Goal: Contribute content: Contribute content

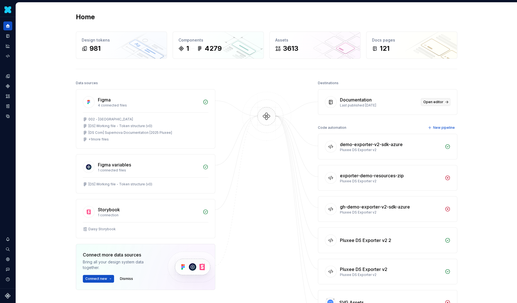
click at [442, 102] on span "Open editor" at bounding box center [433, 102] width 20 height 4
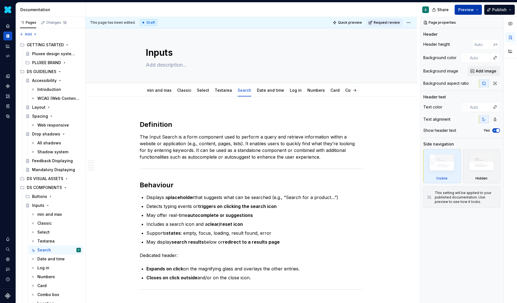
click at [473, 8] on span "Preview" at bounding box center [466, 10] width 16 height 6
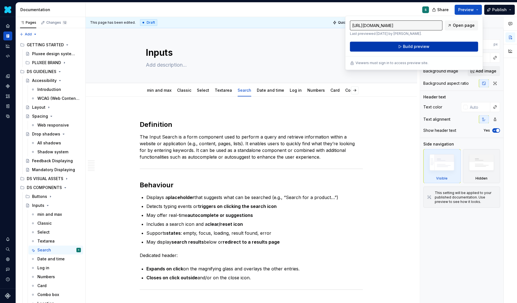
click at [432, 46] on button "Build preview" at bounding box center [414, 47] width 128 height 10
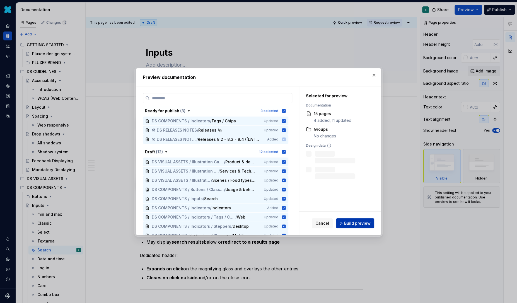
click at [354, 225] on span "Build preview" at bounding box center [357, 224] width 26 height 6
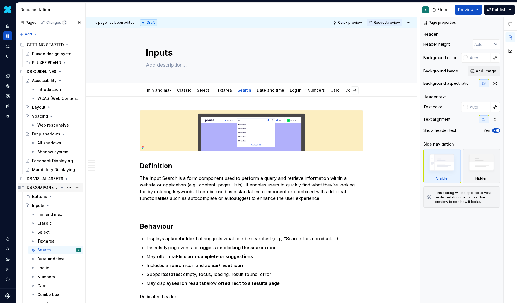
click at [24, 187] on icon "Page tree" at bounding box center [22, 187] width 3 height 3
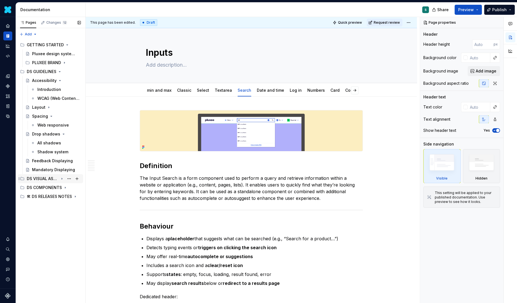
click at [46, 175] on div "DS VISUAL ASSETS" at bounding box center [54, 179] width 54 height 8
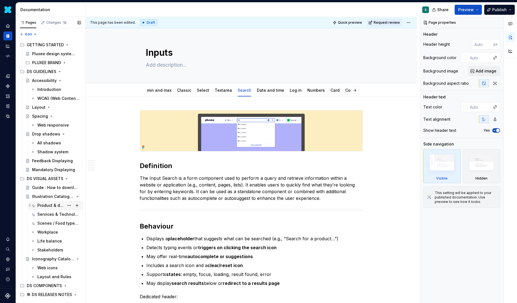
click at [51, 205] on div "Product & devices" at bounding box center [50, 206] width 27 height 6
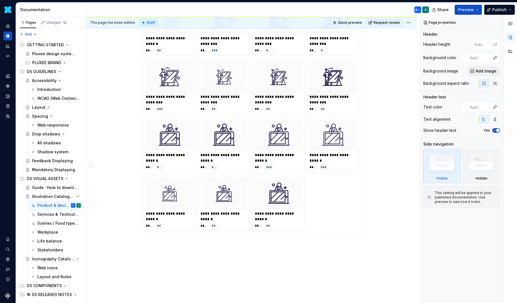
scroll to position [2398, 0]
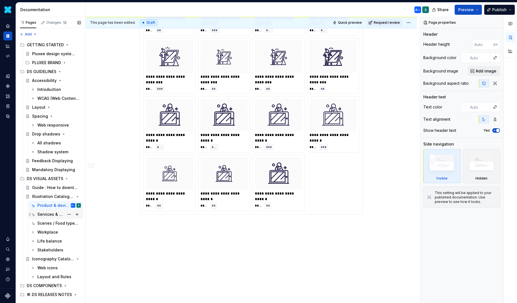
click at [47, 213] on div "Services & Technology" at bounding box center [50, 215] width 27 height 6
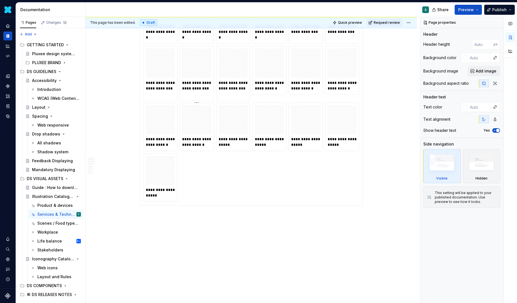
scroll to position [4579, 0]
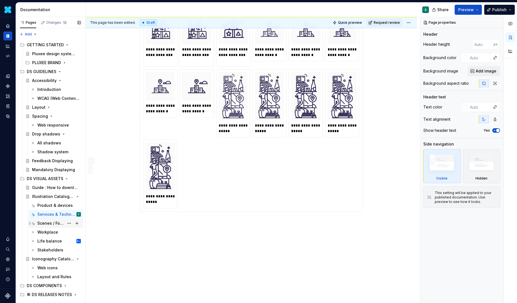
click at [52, 221] on div "Scenes / Food types / Activities" at bounding box center [50, 224] width 27 height 6
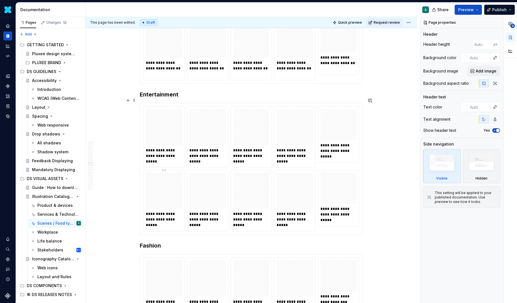
scroll to position [1780, 0]
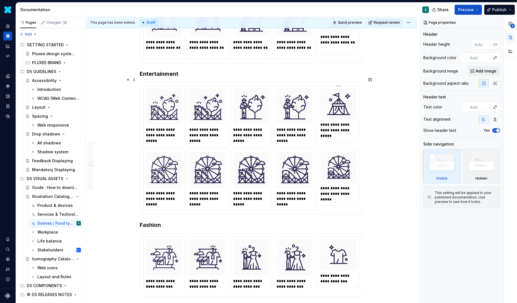
click at [346, 96] on img at bounding box center [338, 104] width 27 height 27
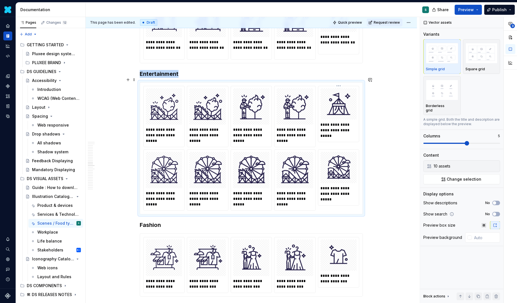
click at [342, 96] on img at bounding box center [338, 104] width 27 height 27
click at [135, 81] on span at bounding box center [134, 80] width 4 height 8
click at [132, 69] on div "**********" at bounding box center [251, 11] width 331 height 3348
click at [130, 80] on button "button" at bounding box center [128, 80] width 8 height 8
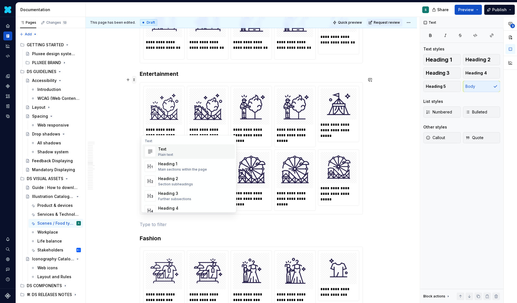
click at [136, 79] on span at bounding box center [134, 80] width 4 height 8
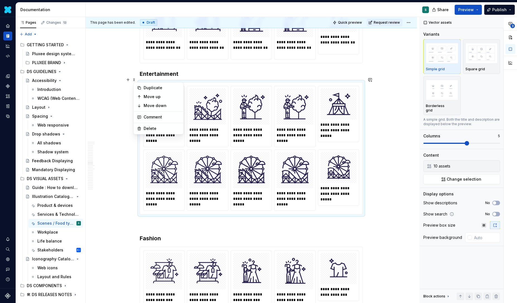
click at [149, 70] on h3 "Entertainment" at bounding box center [251, 74] width 223 height 8
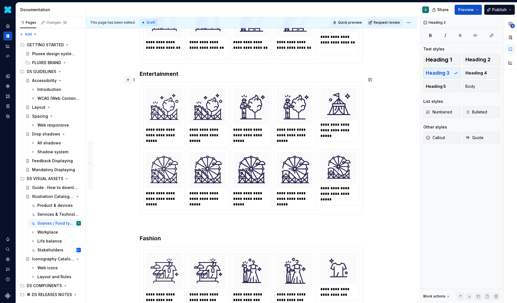
click at [129, 79] on button "button" at bounding box center [128, 80] width 8 height 8
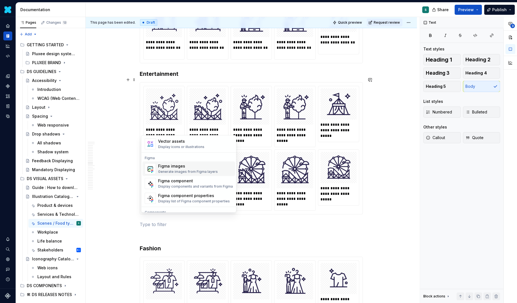
scroll to position [510, 0]
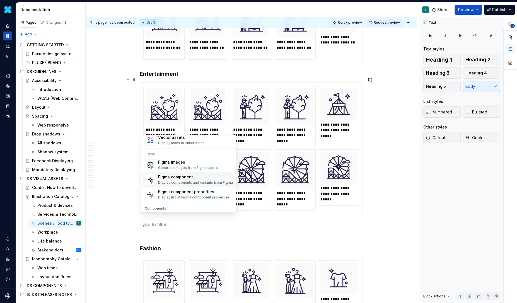
click at [178, 181] on div "Display components and variants from Figma" at bounding box center [195, 183] width 75 height 4
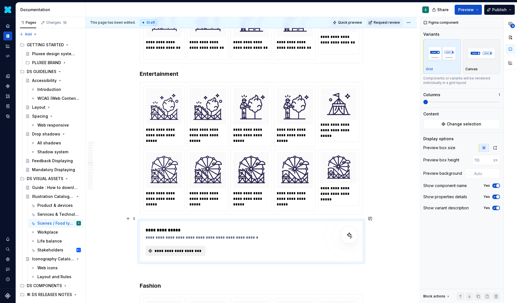
click at [171, 248] on span "**********" at bounding box center [178, 251] width 48 height 6
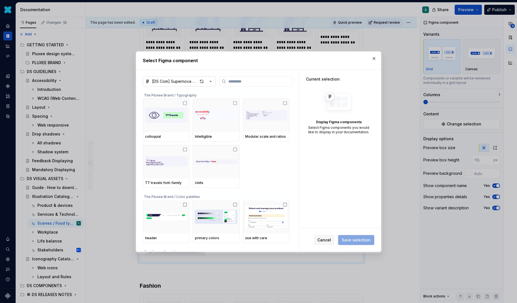
click at [211, 82] on icon "button" at bounding box center [211, 82] width 6 height 6
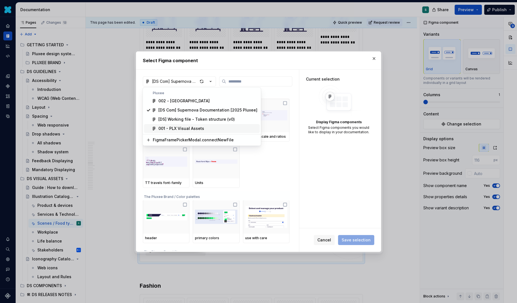
click at [197, 128] on div "001 - PLX Visual Assets" at bounding box center [181, 129] width 46 height 6
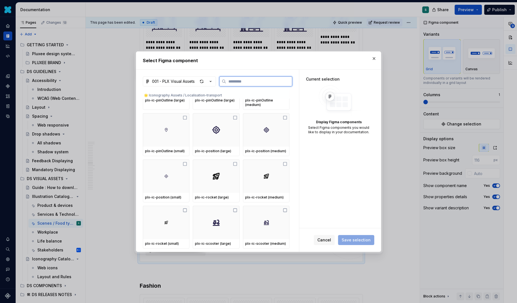
scroll to position [3997, 0]
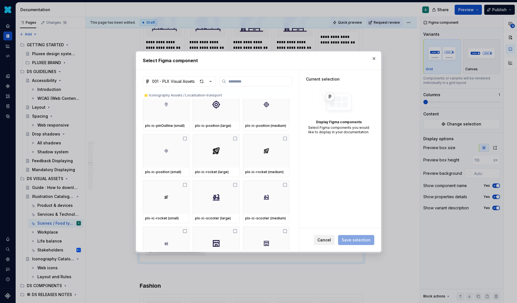
click at [327, 240] on span "Cancel" at bounding box center [324, 240] width 14 height 6
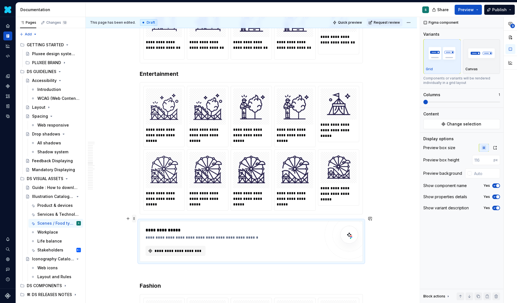
click at [136, 219] on span at bounding box center [134, 219] width 4 height 8
click at [146, 268] on div "Delete" at bounding box center [162, 268] width 36 height 6
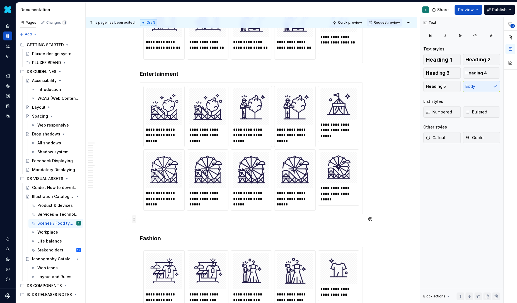
click at [136, 219] on span at bounding box center [134, 219] width 4 height 8
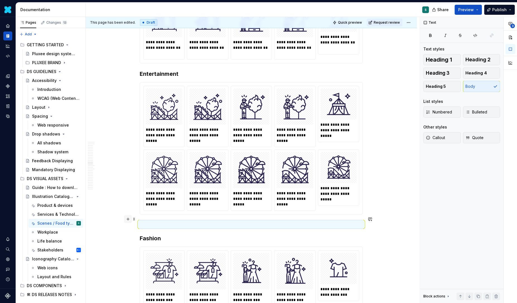
click at [129, 220] on button "button" at bounding box center [128, 219] width 8 height 8
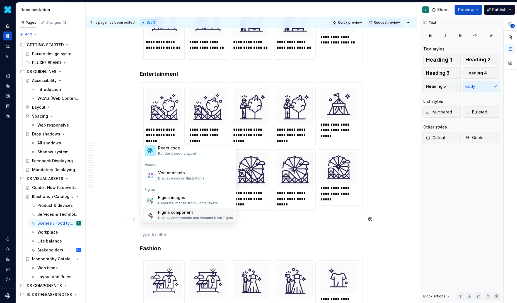
scroll to position [483, 0]
click at [175, 201] on div "Figma images" at bounding box center [188, 200] width 60 height 6
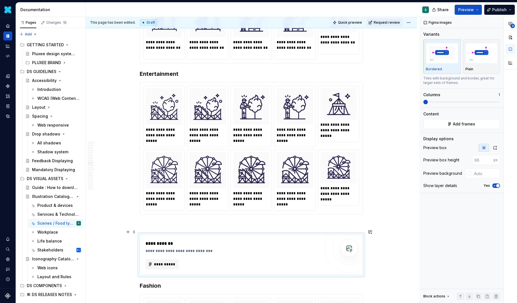
click at [351, 243] on img at bounding box center [349, 248] width 11 height 11
click at [159, 262] on span "**********" at bounding box center [165, 265] width 22 height 6
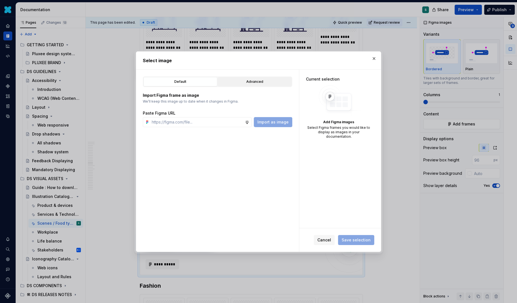
click at [236, 80] on div "Advanced" at bounding box center [255, 82] width 70 height 6
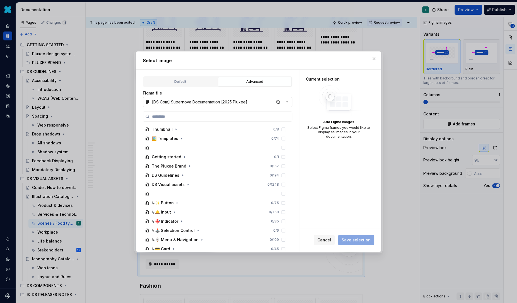
click at [213, 99] on div "[DS Com] Supernova Documentation [2025 Pluxee]" at bounding box center [199, 102] width 95 height 6
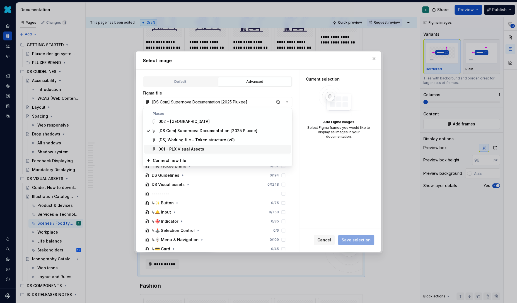
click at [200, 149] on div "001 - PLX Visual Assets" at bounding box center [181, 149] width 46 height 6
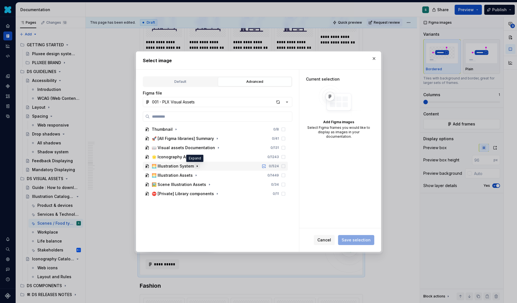
click at [197, 166] on icon "button" at bounding box center [197, 165] width 1 height 1
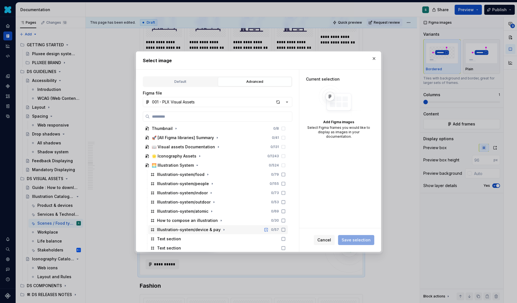
scroll to position [0, 0]
click at [210, 184] on icon "button" at bounding box center [212, 184] width 4 height 4
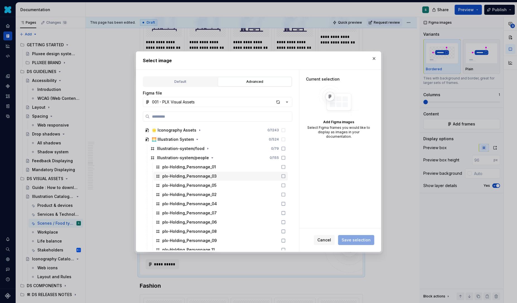
scroll to position [24, 0]
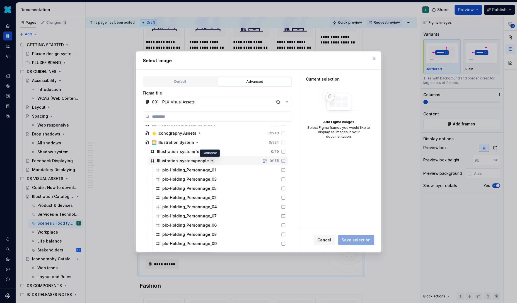
click at [210, 161] on icon "button" at bounding box center [212, 161] width 4 height 4
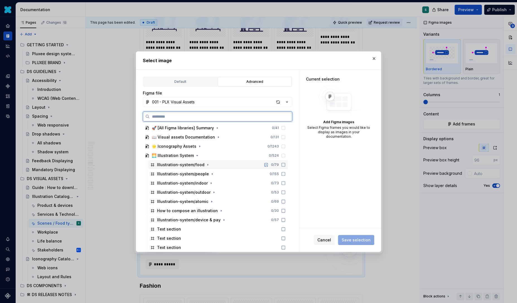
scroll to position [1, 0]
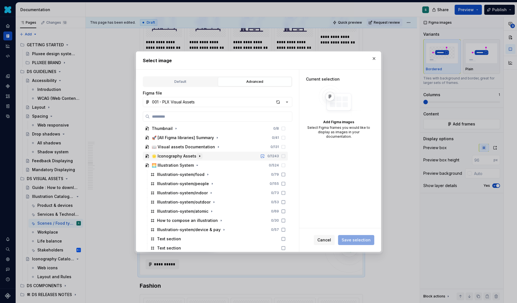
click at [198, 154] on icon "button" at bounding box center [199, 156] width 4 height 4
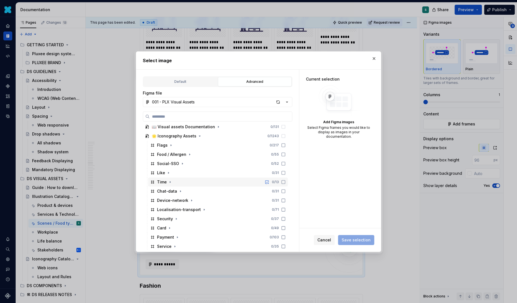
scroll to position [0, 0]
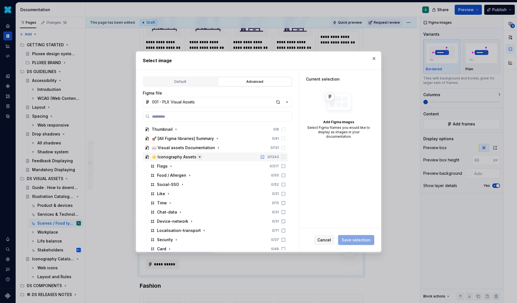
click at [197, 154] on button "button" at bounding box center [200, 157] width 6 height 6
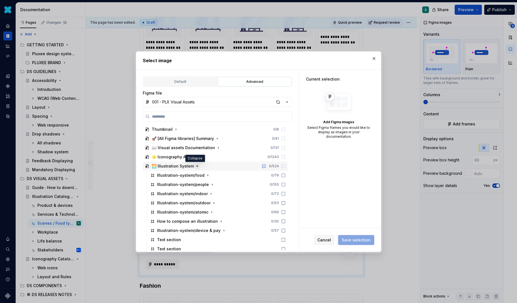
click at [195, 165] on icon "button" at bounding box center [197, 166] width 4 height 4
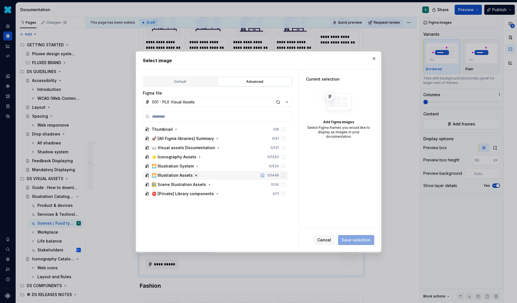
click at [194, 174] on icon "button" at bounding box center [196, 175] width 4 height 4
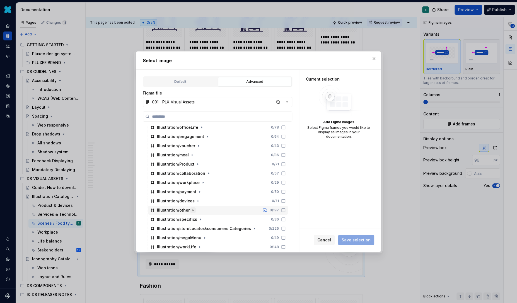
scroll to position [259, 0]
click at [254, 210] on icon "button" at bounding box center [254, 210] width 1 height 1
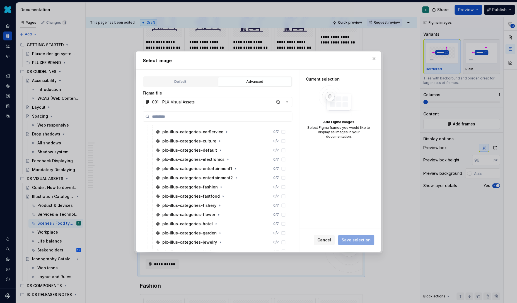
scroll to position [448, 0]
click at [286, 169] on icon at bounding box center [283, 169] width 4 height 4
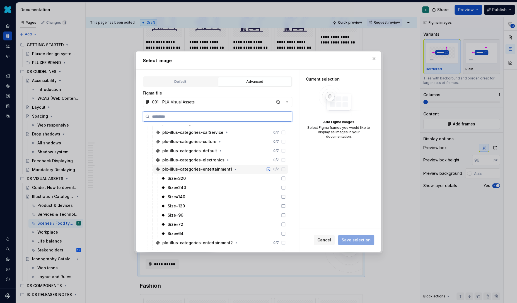
click at [286, 169] on icon at bounding box center [283, 169] width 4 height 4
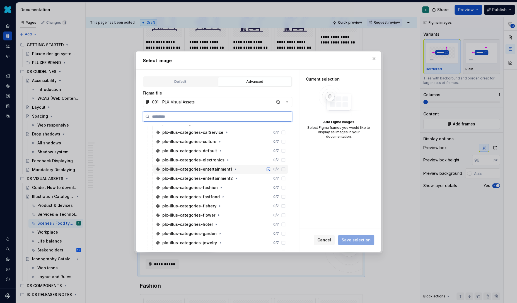
click at [286, 168] on icon at bounding box center [283, 169] width 4 height 4
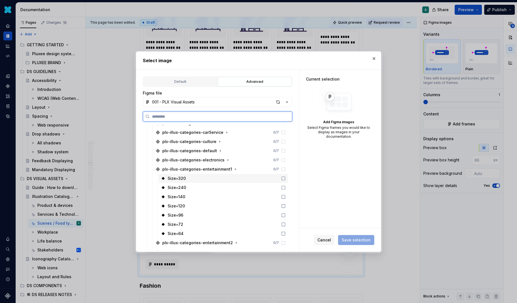
click at [286, 177] on icon at bounding box center [283, 178] width 4 height 4
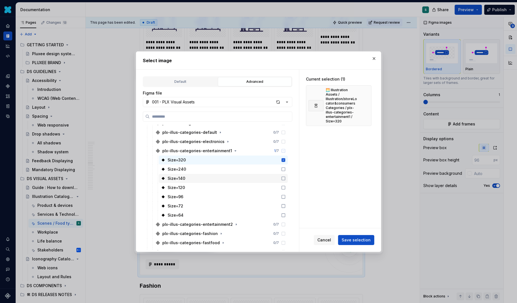
scroll to position [479, 0]
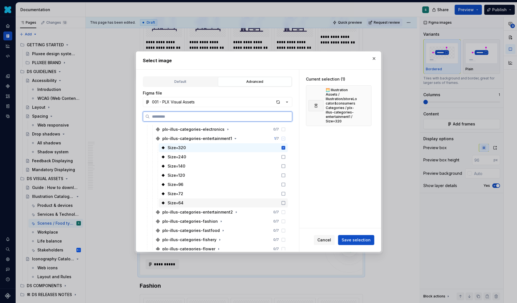
click at [286, 202] on icon at bounding box center [283, 203] width 4 height 4
click at [288, 189] on div "Size=72" at bounding box center [223, 193] width 129 height 9
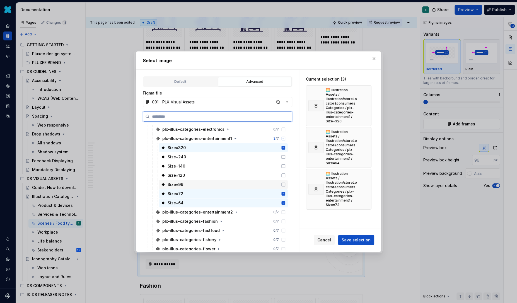
click at [286, 182] on icon at bounding box center [283, 184] width 4 height 4
click at [286, 175] on icon at bounding box center [283, 175] width 4 height 4
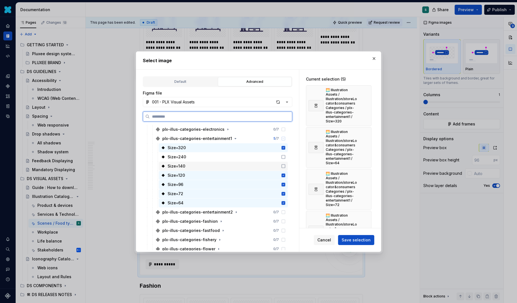
click at [286, 166] on icon at bounding box center [283, 166] width 4 height 4
click at [286, 158] on icon at bounding box center [283, 157] width 4 height 4
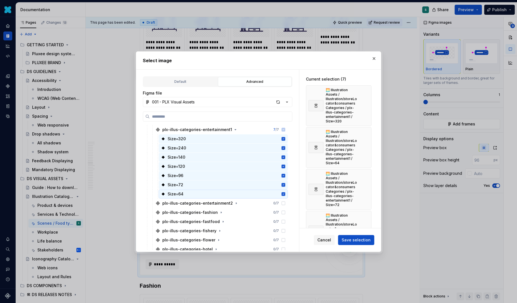
scroll to position [494, 0]
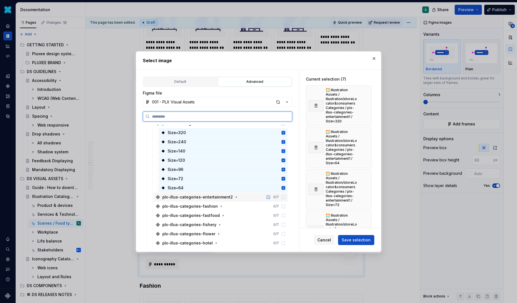
click at [286, 197] on icon at bounding box center [283, 197] width 4 height 4
click at [286, 206] on icon at bounding box center [283, 206] width 4 height 4
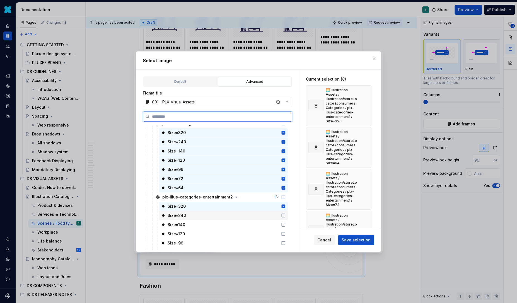
click at [286, 216] on icon at bounding box center [283, 215] width 4 height 4
click at [286, 223] on icon at bounding box center [283, 225] width 4 height 4
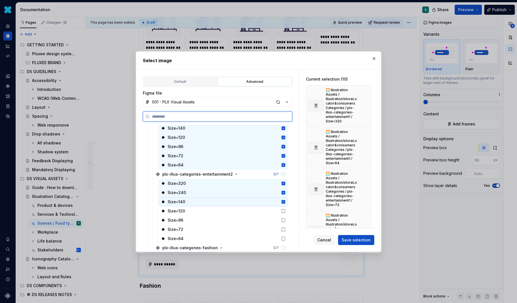
scroll to position [529, 0]
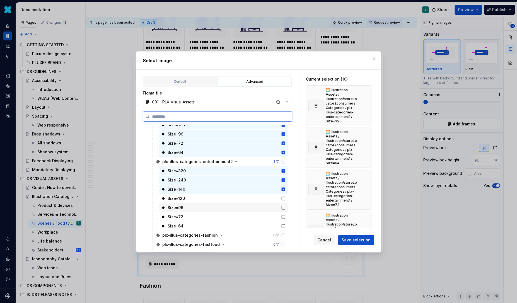
click at [285, 197] on icon at bounding box center [283, 198] width 3 height 3
click at [286, 206] on icon at bounding box center [283, 208] width 4 height 4
click at [286, 216] on icon at bounding box center [283, 217] width 4 height 4
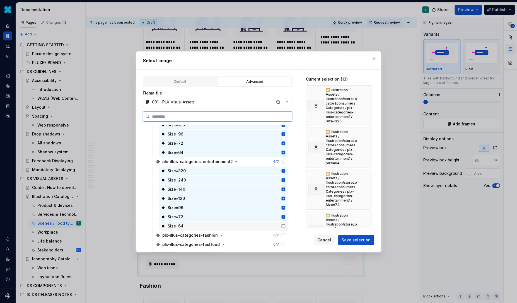
click at [286, 224] on icon at bounding box center [283, 226] width 4 height 4
click at [351, 240] on span "Save selection" at bounding box center [356, 240] width 29 height 6
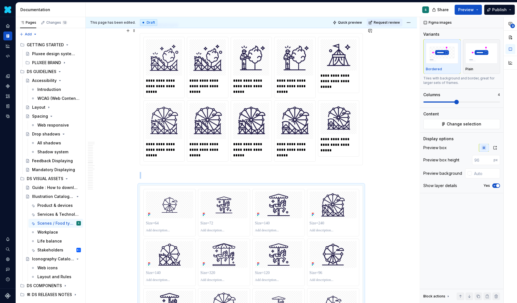
scroll to position [1827, 0]
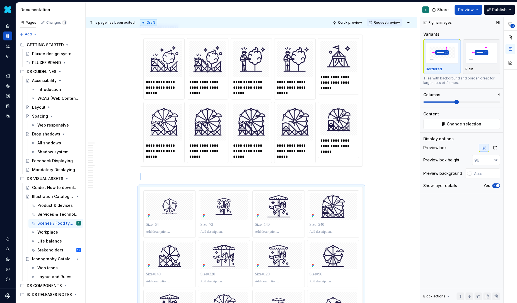
click at [496, 186] on icon "button" at bounding box center [494, 185] width 4 height 3
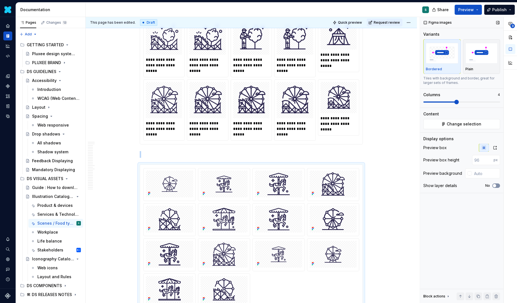
click at [500, 184] on button "No" at bounding box center [496, 185] width 8 height 4
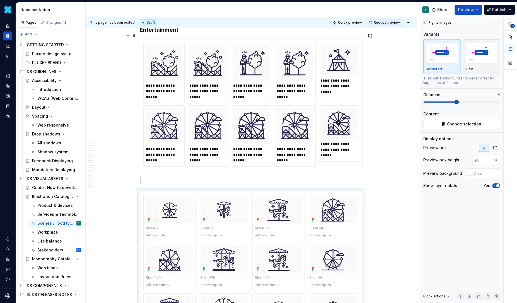
scroll to position [1822, 0]
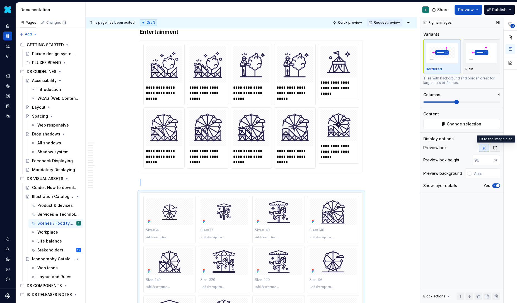
click at [495, 148] on icon "button" at bounding box center [495, 148] width 4 height 4
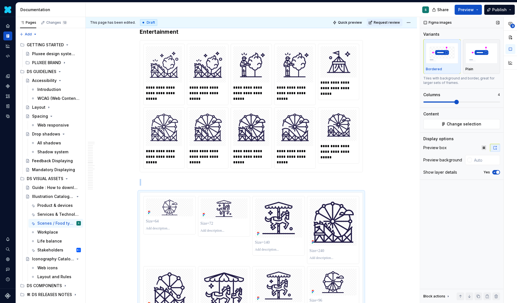
click at [495, 148] on icon "button" at bounding box center [495, 148] width 4 height 4
click at [486, 147] on button "button" at bounding box center [484, 148] width 10 height 8
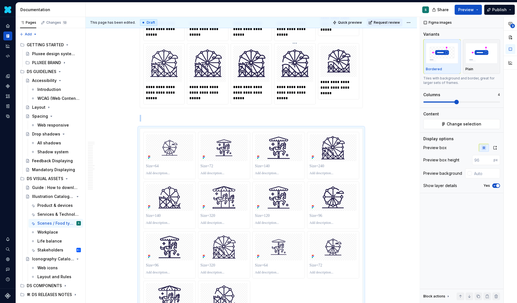
scroll to position [1901, 0]
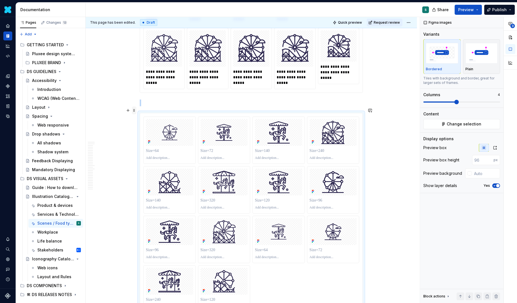
click at [135, 109] on span at bounding box center [134, 111] width 4 height 8
click at [147, 156] on div "Delete" at bounding box center [158, 159] width 47 height 9
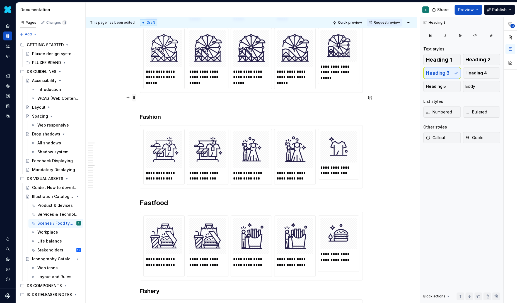
click at [136, 98] on span at bounding box center [134, 98] width 4 height 8
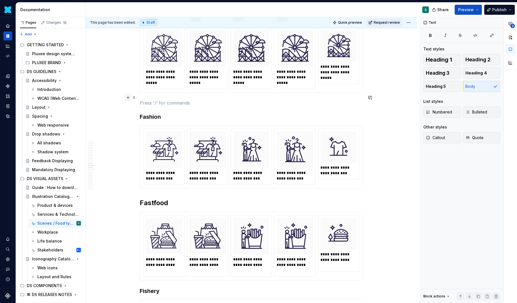
click at [131, 98] on button "button" at bounding box center [128, 98] width 8 height 8
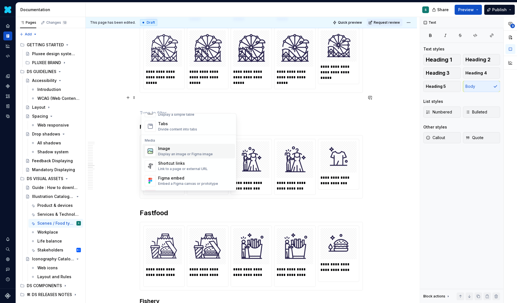
scroll to position [219, 0]
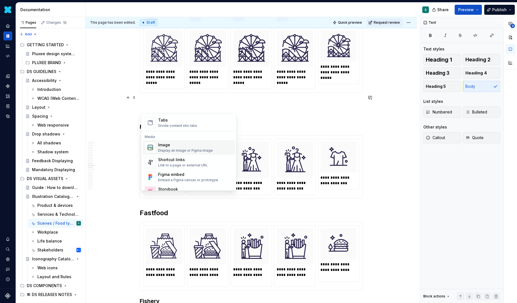
click at [165, 147] on div "Image" at bounding box center [185, 145] width 55 height 6
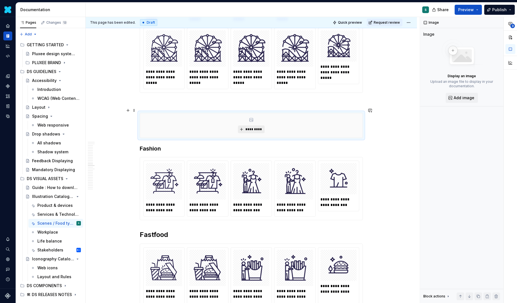
click at [249, 127] on span "*********" at bounding box center [253, 129] width 17 height 4
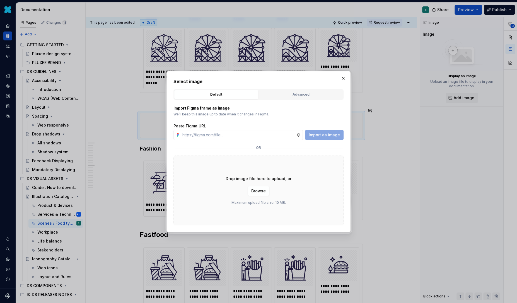
type textarea "*"
click at [231, 136] on input "text" at bounding box center [238, 135] width 116 height 10
paste input "[URL][DOMAIN_NAME]"
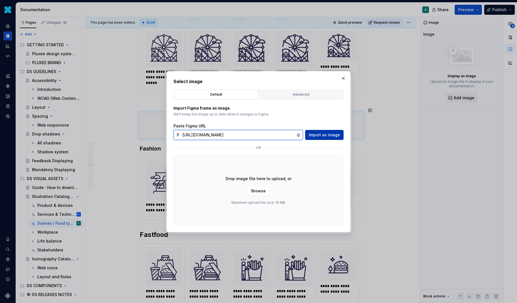
type input "[URL][DOMAIN_NAME]"
click at [339, 134] on span "Import as image" at bounding box center [324, 135] width 31 height 6
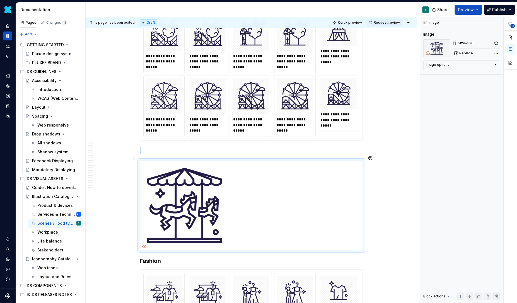
scroll to position [1858, 0]
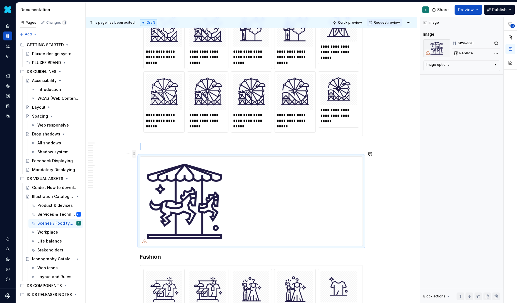
click at [136, 154] on span at bounding box center [134, 154] width 4 height 8
click at [152, 202] on div "Delete" at bounding box center [162, 203] width 36 height 6
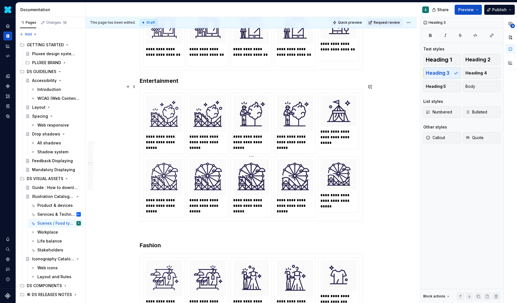
scroll to position [1772, 0]
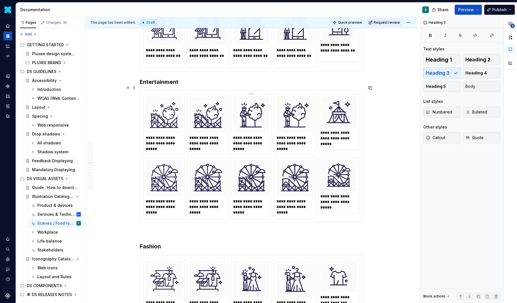
type textarea "*"
click at [176, 78] on h3 "Entertainment" at bounding box center [251, 82] width 223 height 8
drag, startPoint x: 186, startPoint y: 75, endPoint x: 130, endPoint y: 75, distance: 55.8
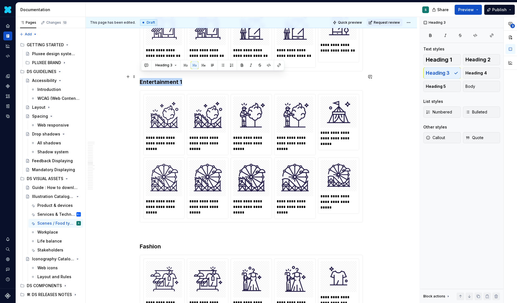
copy h3 "Entertainment 1"
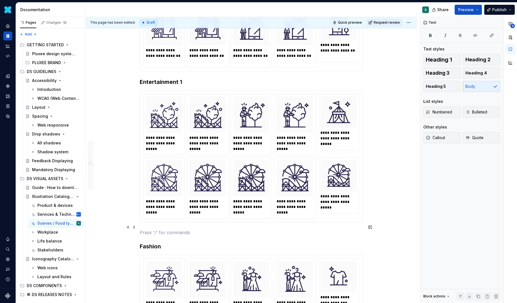
click at [151, 229] on p at bounding box center [251, 232] width 223 height 7
click at [136, 227] on span at bounding box center [134, 227] width 4 height 8
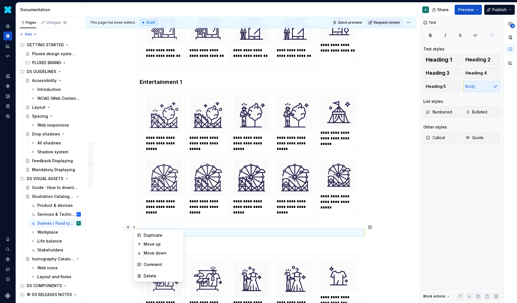
click at [129, 225] on button "button" at bounding box center [128, 227] width 8 height 8
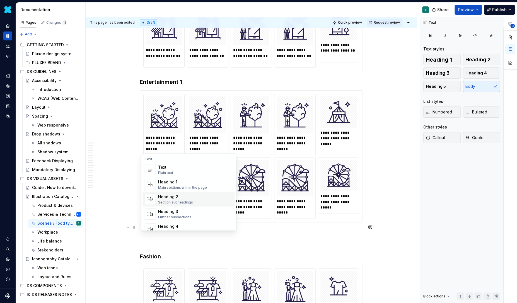
click at [175, 199] on div "Heading 2" at bounding box center [175, 197] width 35 height 6
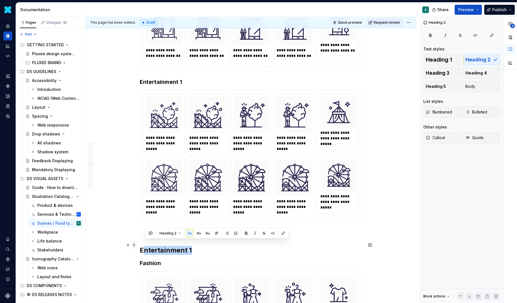
drag, startPoint x: 194, startPoint y: 245, endPoint x: 133, endPoint y: 245, distance: 61.1
click at [193, 233] on button "button" at bounding box center [195, 233] width 8 height 8
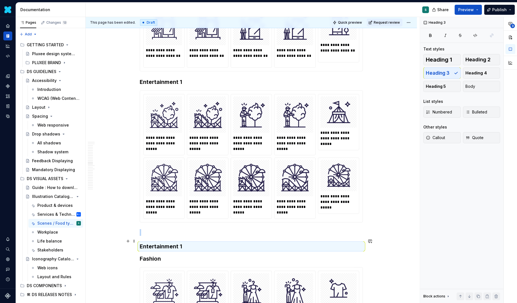
click at [185, 243] on h3 "Entertainment 1" at bounding box center [251, 247] width 223 height 8
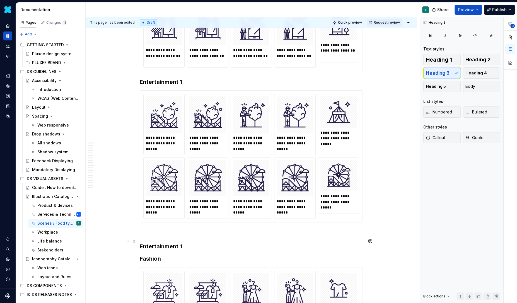
click at [185, 243] on h3 "Entertainment 1" at bounding box center [251, 247] width 223 height 8
click at [163, 229] on p at bounding box center [251, 232] width 223 height 7
click at [190, 243] on h3 "Entertainment 2" at bounding box center [251, 247] width 223 height 8
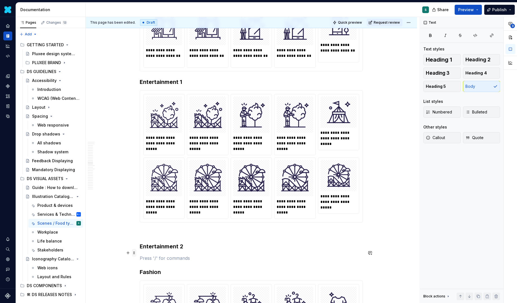
click at [135, 254] on span at bounding box center [134, 253] width 4 height 8
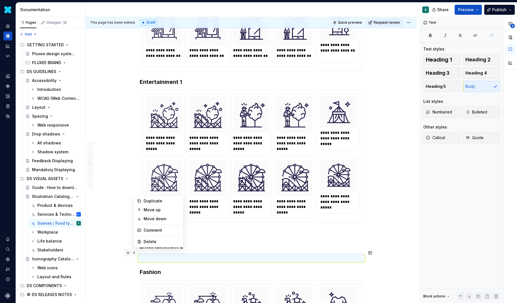
click at [129, 252] on button "button" at bounding box center [128, 253] width 8 height 8
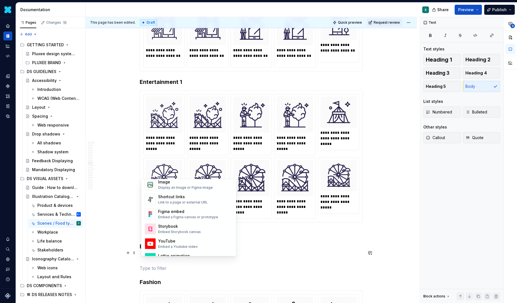
scroll to position [243, 0]
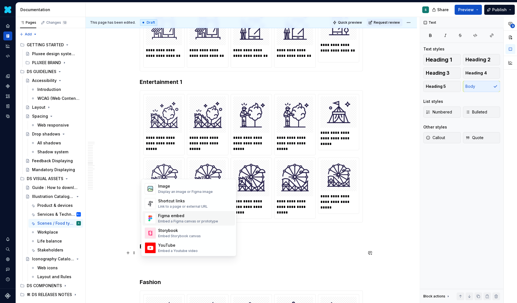
click at [171, 218] on div "Figma embed" at bounding box center [188, 216] width 60 height 6
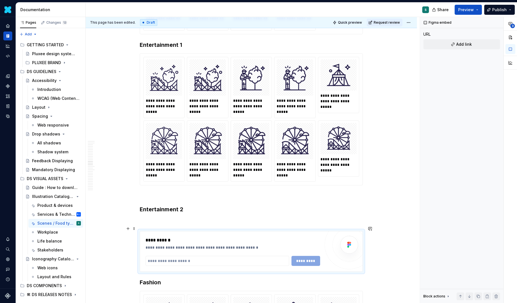
scroll to position [1839, 0]
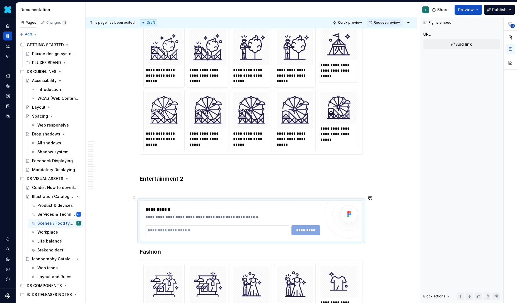
click at [194, 225] on input "text" at bounding box center [218, 230] width 144 height 10
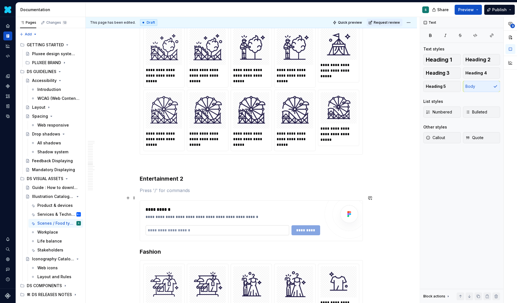
click at [194, 225] on input "text" at bounding box center [218, 230] width 144 height 10
click at [176, 226] on input "text" at bounding box center [218, 230] width 144 height 10
click at [187, 225] on input "text" at bounding box center [218, 230] width 144 height 10
click at [276, 225] on input "text" at bounding box center [218, 230] width 144 height 10
click at [267, 225] on input "text" at bounding box center [218, 230] width 144 height 10
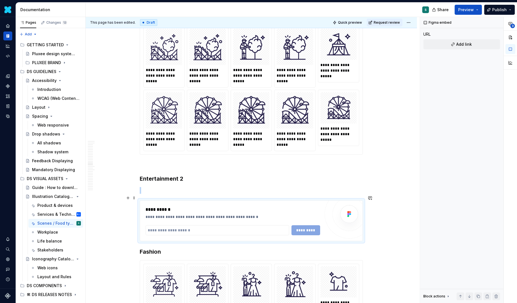
click at [312, 225] on div "*********" at bounding box center [233, 230] width 175 height 10
paste input "**********"
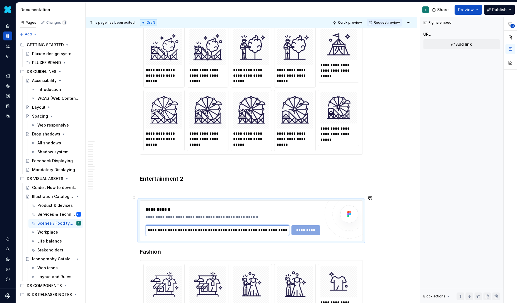
scroll to position [0, 112]
type input "**********"
click at [313, 228] on span "*********" at bounding box center [306, 231] width 22 height 6
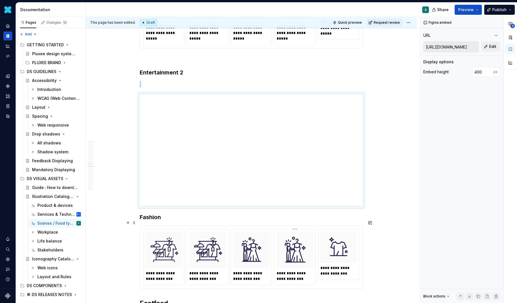
scroll to position [1945, 0]
click at [135, 93] on span at bounding box center [134, 92] width 4 height 8
click at [155, 141] on div "Delete" at bounding box center [162, 142] width 36 height 6
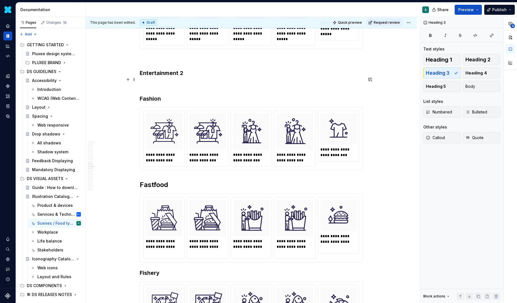
click at [155, 81] on p at bounding box center [251, 84] width 223 height 7
click at [131, 81] on button "button" at bounding box center [128, 80] width 8 height 8
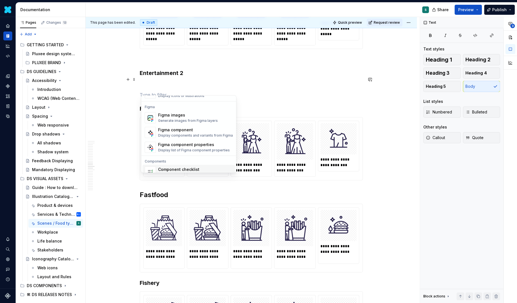
scroll to position [516, 0]
click at [182, 132] on div "Figma component" at bounding box center [195, 132] width 75 height 6
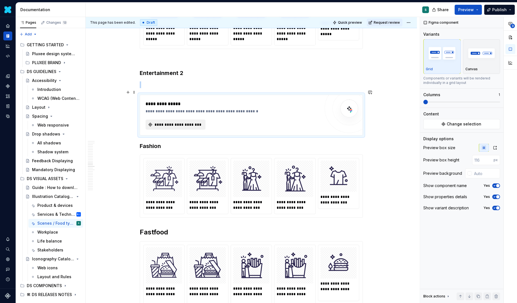
click at [180, 122] on span "**********" at bounding box center [178, 125] width 48 height 6
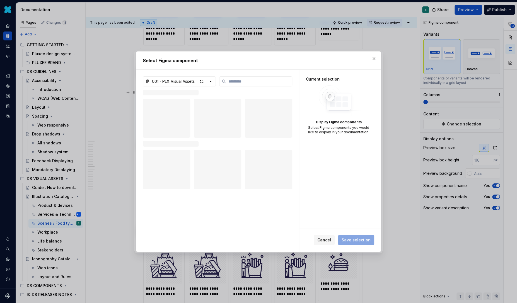
type textarea "*"
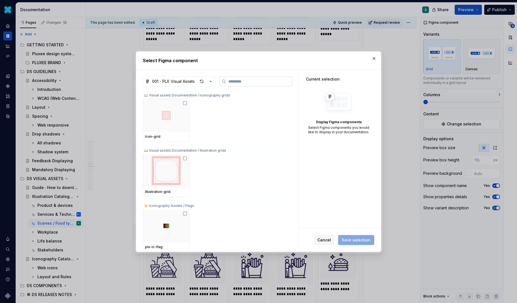
click at [235, 81] on input "search" at bounding box center [259, 82] width 66 height 6
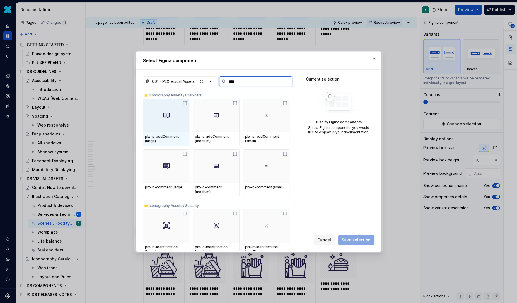
type input "*****"
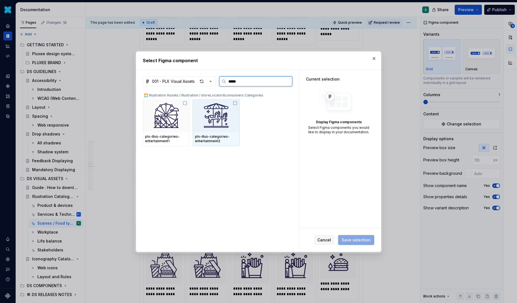
click at [237, 102] on icon at bounding box center [235, 103] width 4 height 4
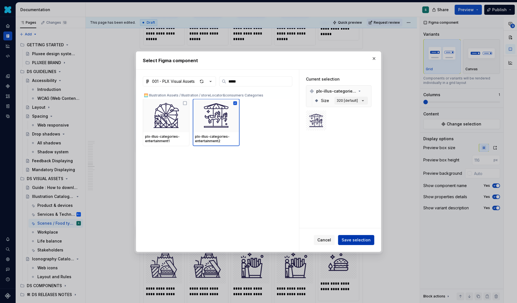
click at [357, 240] on span "Save selection" at bounding box center [356, 240] width 29 height 6
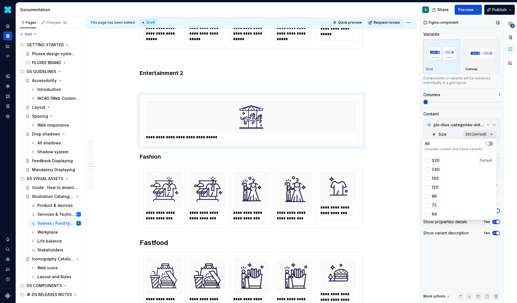
click at [492, 132] on div "**********" at bounding box center [468, 160] width 97 height 286
click at [489, 142] on button "button" at bounding box center [489, 143] width 8 height 4
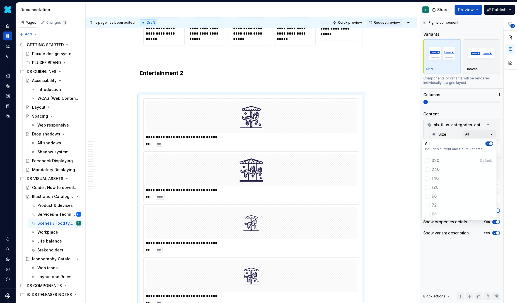
click at [491, 112] on div "**********" at bounding box center [468, 160] width 97 height 286
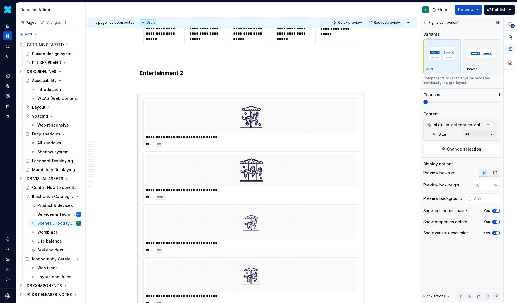
click at [496, 173] on icon "button" at bounding box center [495, 172] width 3 height 3
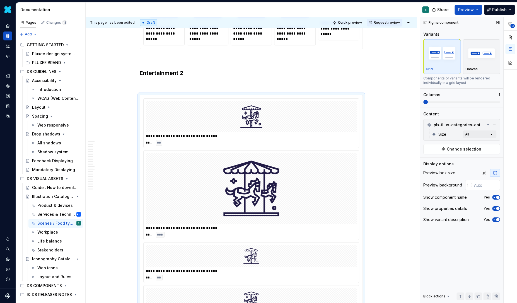
click at [495, 172] on icon "button" at bounding box center [495, 173] width 4 height 4
click at [484, 172] on icon "button" at bounding box center [484, 173] width 4 height 4
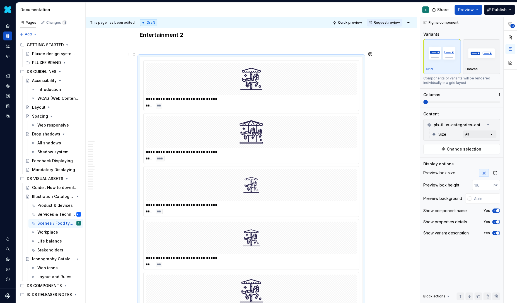
scroll to position [1983, 0]
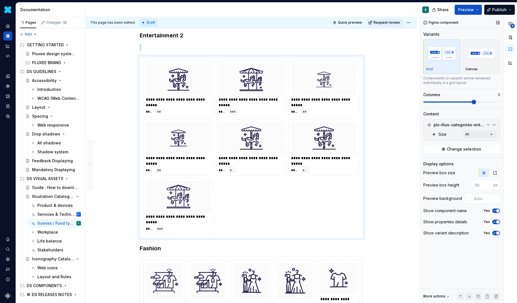
click at [472, 102] on span at bounding box center [474, 102] width 4 height 4
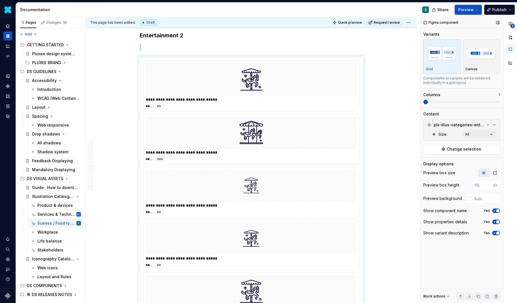
scroll to position [2017, 0]
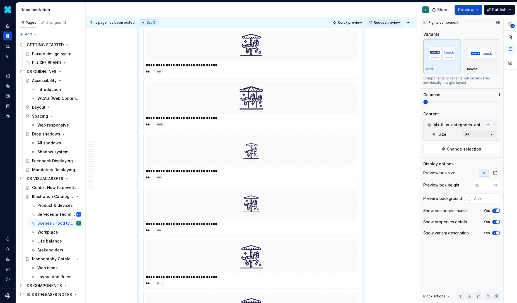
click at [423, 102] on span at bounding box center [425, 102] width 4 height 4
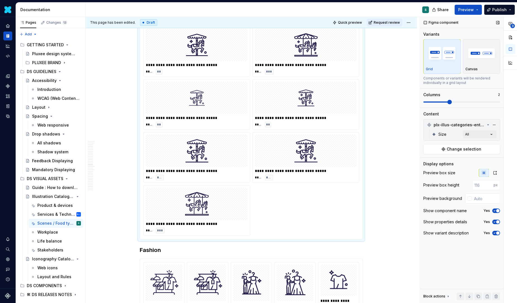
click at [452, 100] on span at bounding box center [449, 102] width 4 height 4
click at [475, 55] on img "button" at bounding box center [481, 53] width 32 height 20
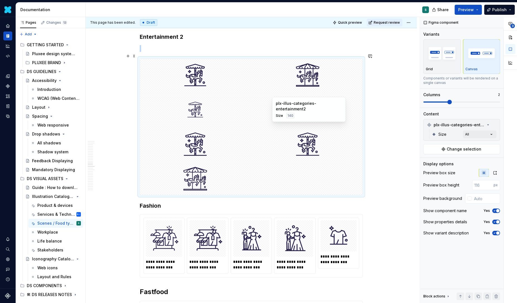
scroll to position [1977, 0]
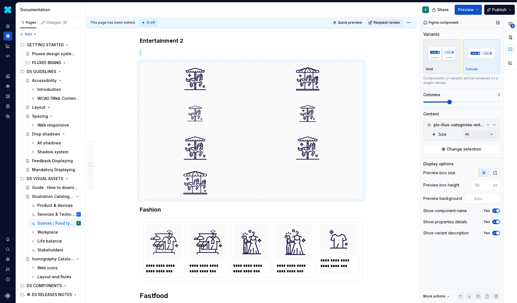
click at [443, 58] on img "button" at bounding box center [442, 53] width 32 height 20
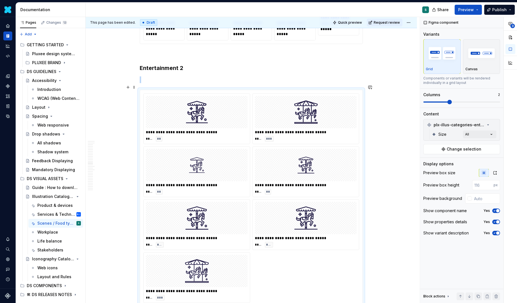
scroll to position [1928, 0]
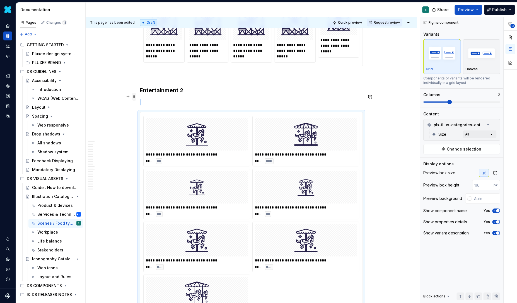
click at [136, 97] on span at bounding box center [134, 97] width 4 height 8
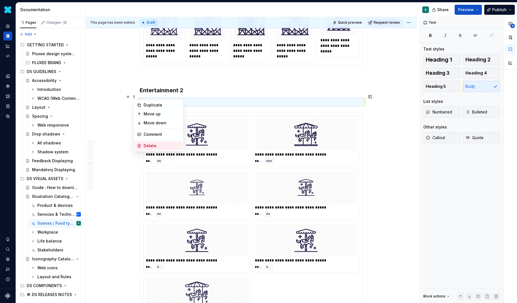
click at [146, 144] on div "Delete" at bounding box center [162, 146] width 36 height 6
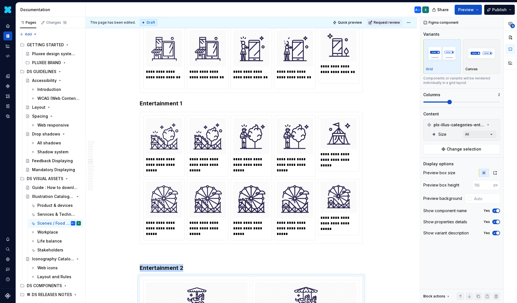
scroll to position [1760, 0]
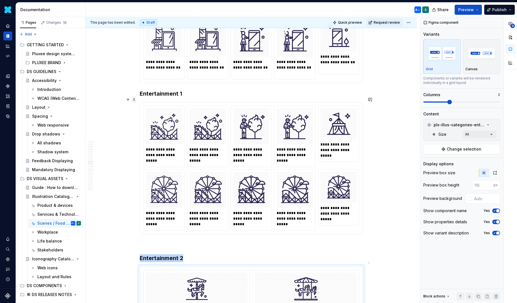
click at [134, 100] on span at bounding box center [134, 100] width 4 height 8
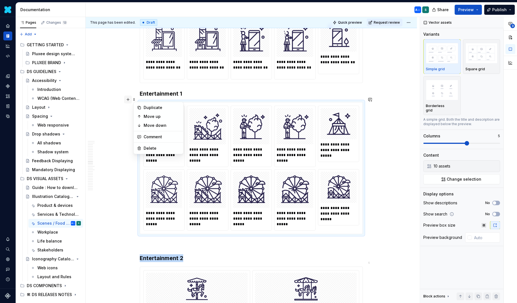
click at [130, 99] on button "button" at bounding box center [128, 100] width 8 height 8
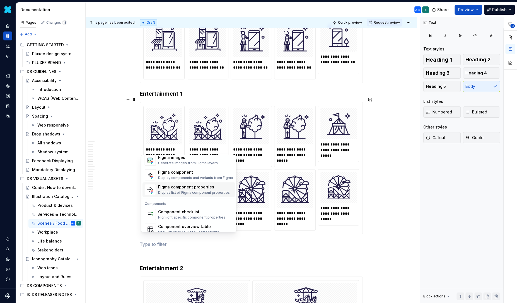
scroll to position [536, 0]
click at [173, 174] on div "Display components and variants from Figma" at bounding box center [195, 176] width 75 height 4
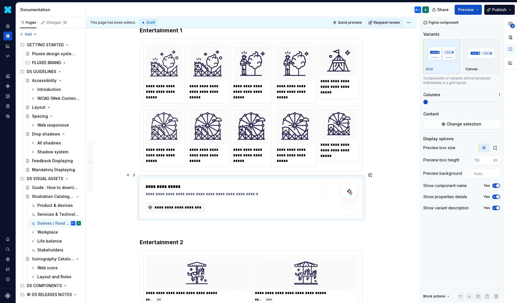
scroll to position [1830, 0]
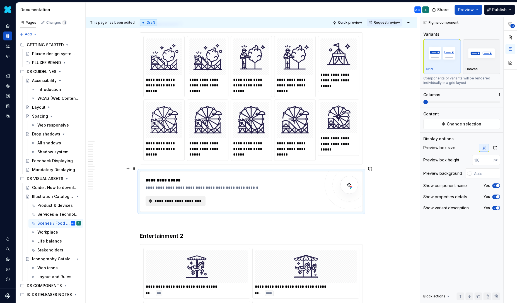
click at [192, 198] on span "**********" at bounding box center [178, 201] width 48 height 6
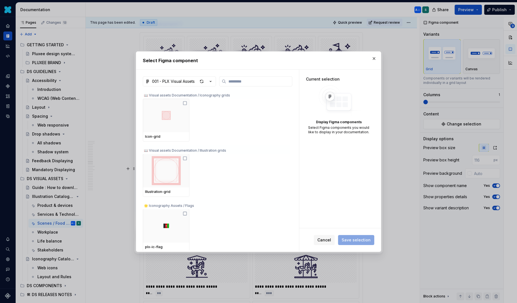
type textarea "*"
click at [238, 81] on input "search" at bounding box center [259, 82] width 66 height 6
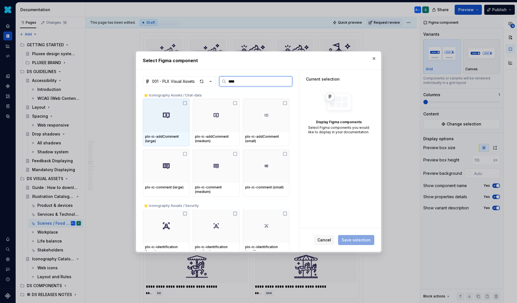
type input "*****"
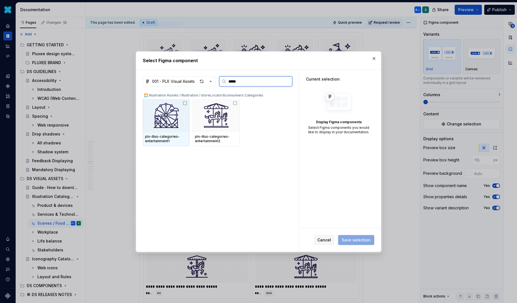
click at [185, 102] on icon at bounding box center [185, 103] width 4 height 4
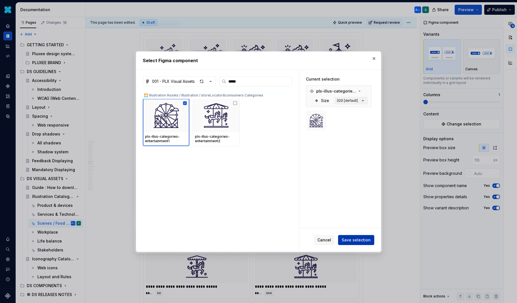
click at [357, 237] on span "Save selection" at bounding box center [356, 240] width 29 height 6
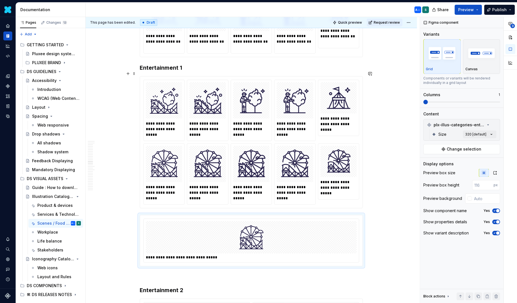
scroll to position [1771, 0]
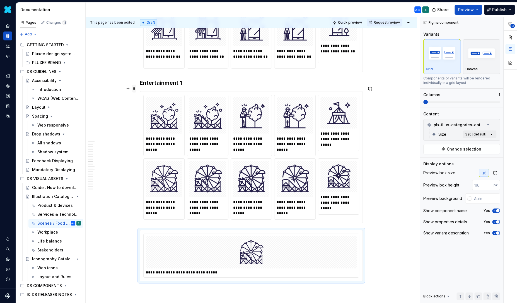
click at [136, 90] on span at bounding box center [134, 89] width 4 height 8
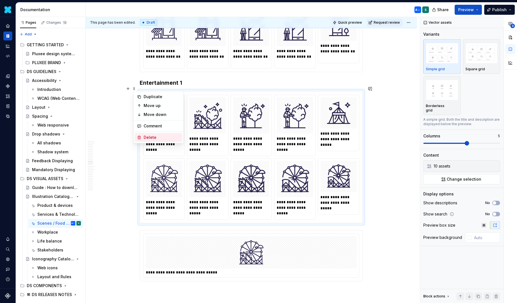
click at [153, 135] on div "Delete" at bounding box center [162, 138] width 36 height 6
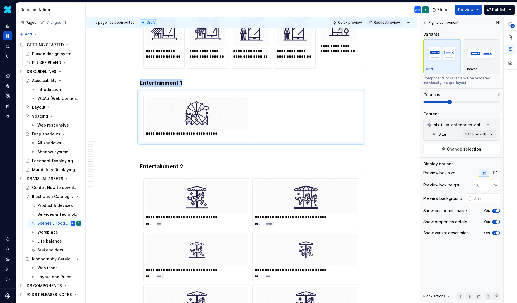
click at [447, 101] on span at bounding box center [449, 102] width 4 height 4
click at [187, 100] on img at bounding box center [196, 114] width 89 height 28
click at [148, 103] on div at bounding box center [197, 113] width 102 height 32
click at [484, 134] on div "**********" at bounding box center [468, 160] width 97 height 286
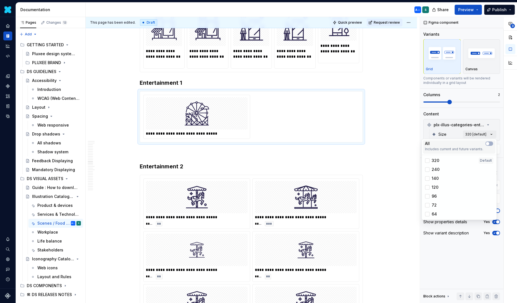
click at [491, 140] on div "All Includes current and future variants." at bounding box center [459, 146] width 73 height 13
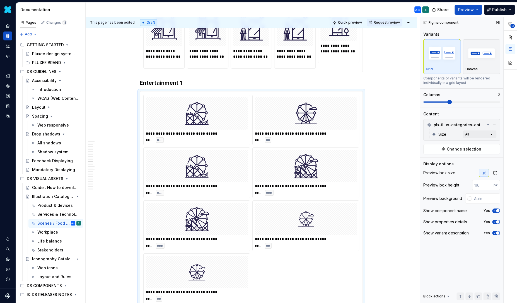
drag, startPoint x: 448, startPoint y: 101, endPoint x: 482, endPoint y: 101, distance: 33.2
click at [482, 101] on div "**********" at bounding box center [468, 160] width 97 height 286
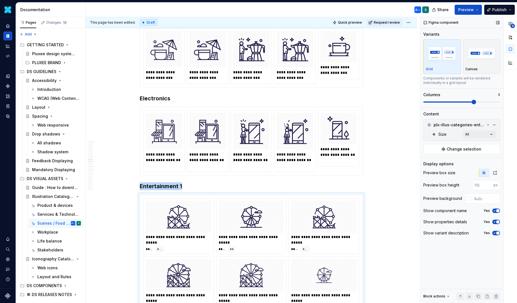
scroll to position [1733, 0]
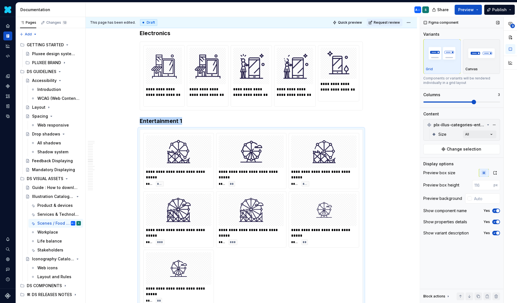
click at [476, 100] on span at bounding box center [474, 102] width 4 height 4
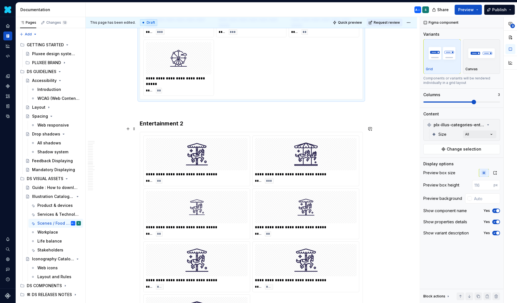
scroll to position [2004, 0]
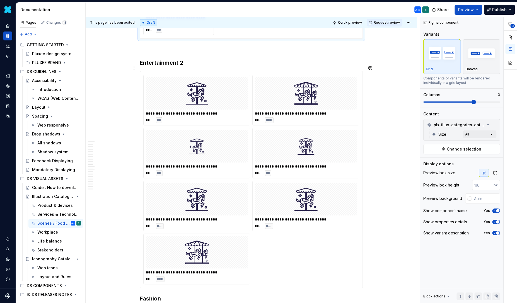
click at [358, 88] on div "**********" at bounding box center [306, 100] width 106 height 50
click at [473, 102] on span at bounding box center [461, 102] width 77 height 1
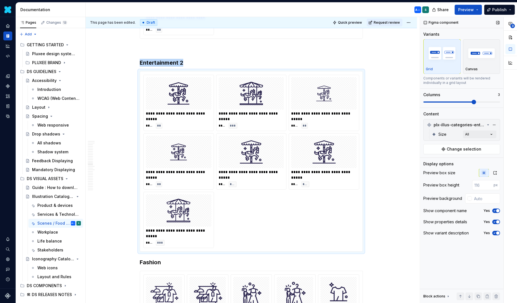
click at [491, 102] on span at bounding box center [461, 102] width 77 height 1
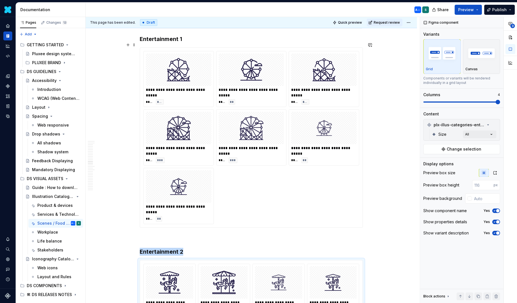
scroll to position [1803, 0]
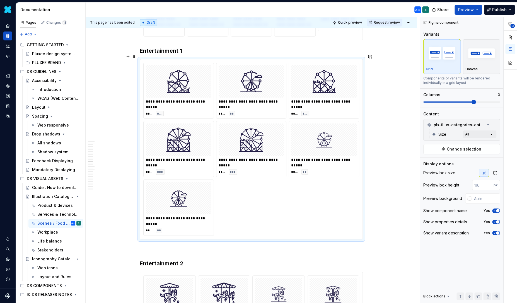
click at [348, 113] on div "**********" at bounding box center [251, 149] width 216 height 173
click at [488, 102] on span at bounding box center [461, 102] width 77 height 1
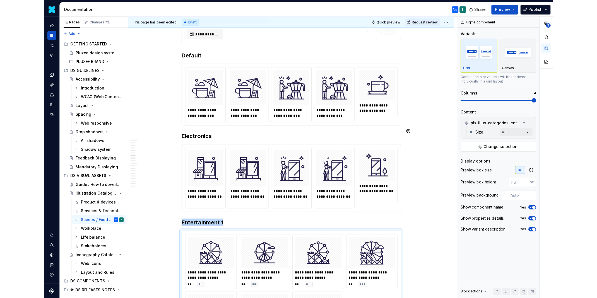
scroll to position [1628, 0]
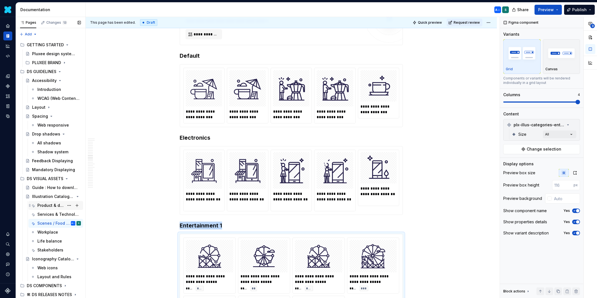
click at [52, 206] on div "Product & devices" at bounding box center [50, 206] width 27 height 6
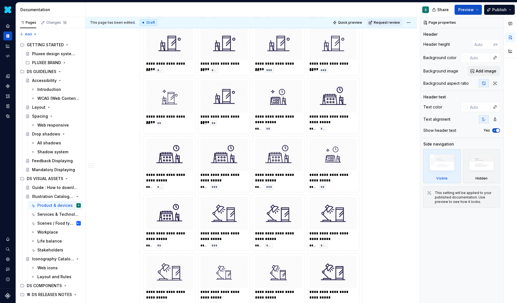
scroll to position [1773, 0]
click at [65, 213] on button "Page tree" at bounding box center [69, 215] width 8 height 8
click at [65, 213] on div "Pages Changes 13 Add Accessibility guide for tree Page tree. Navigate the tree …" at bounding box center [51, 160] width 70 height 286
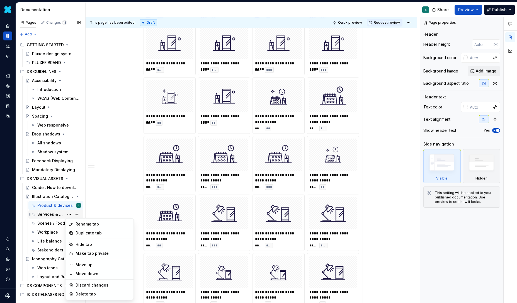
click at [45, 215] on div "Pages Changes 13 Add Accessibility guide for tree Page tree. Navigate the tree …" at bounding box center [51, 160] width 70 height 286
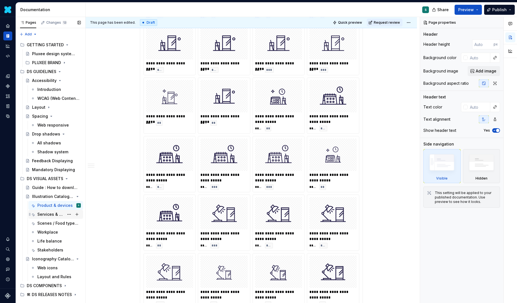
click at [42, 215] on div "Services & Technology" at bounding box center [50, 215] width 27 height 6
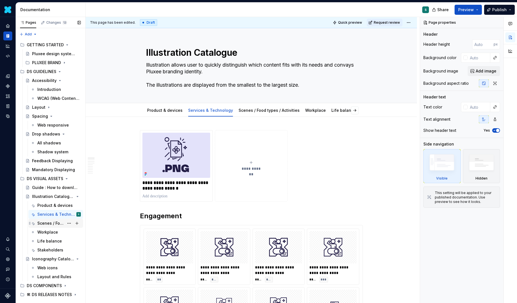
click at [43, 223] on div "Scenes / Food types / Activities" at bounding box center [50, 224] width 27 height 6
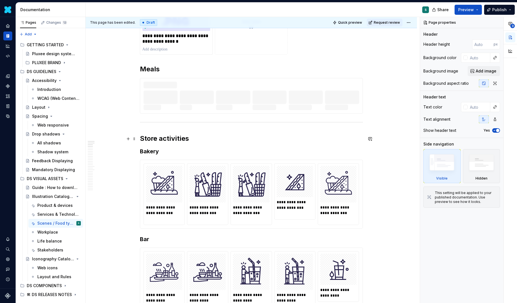
scroll to position [147, 0]
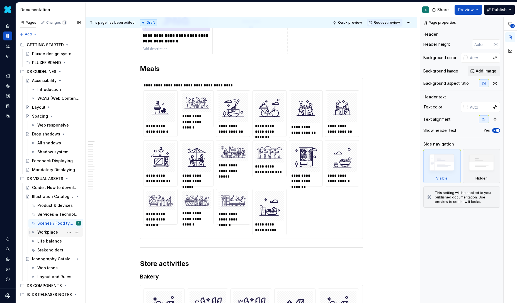
click at [59, 234] on div "Workplace" at bounding box center [59, 232] width 44 height 8
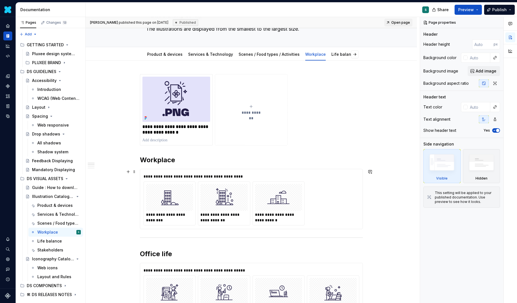
scroll to position [58, 0]
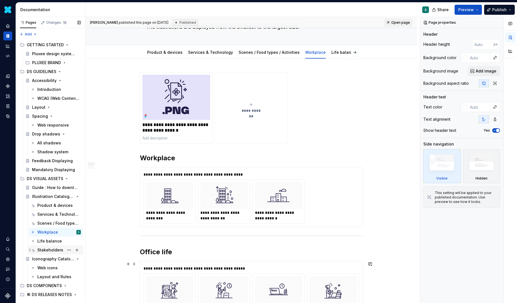
click at [41, 249] on div "Stakeholders" at bounding box center [50, 250] width 26 height 6
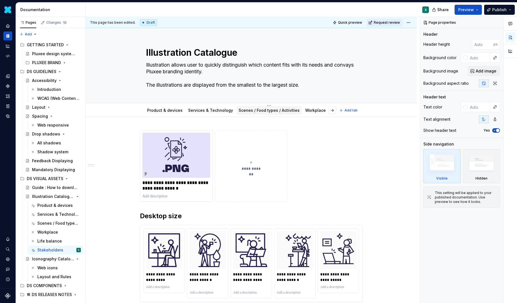
click at [284, 111] on link "Scenes / Food types / Activities" at bounding box center [269, 110] width 61 height 5
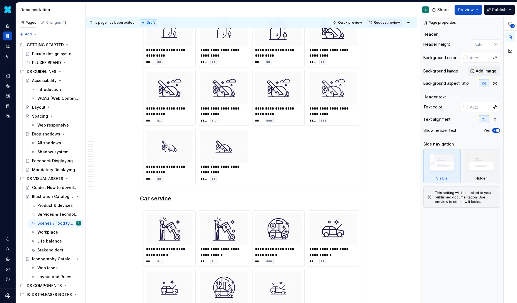
scroll to position [1059, 0]
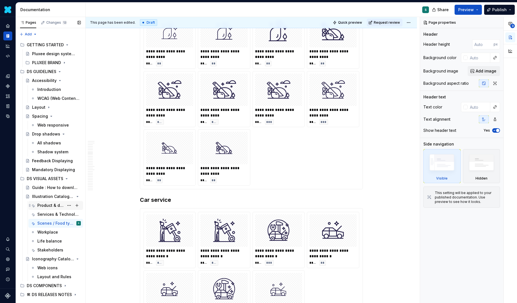
click at [49, 206] on div "Product & devices" at bounding box center [50, 206] width 27 height 6
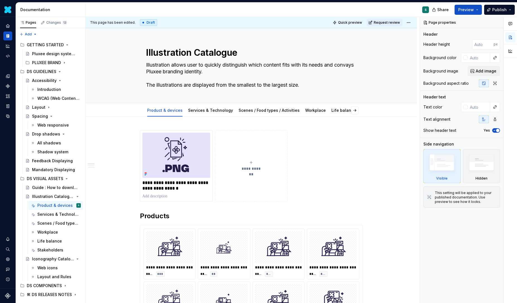
click at [86, 7] on div "S" at bounding box center [260, 10] width 348 height 15
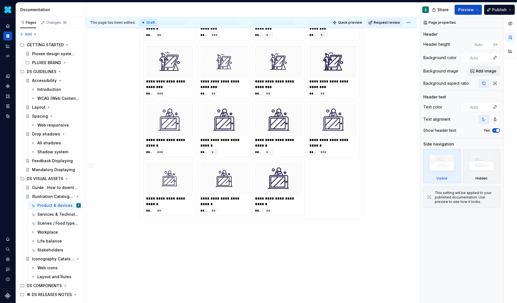
scroll to position [2413, 0]
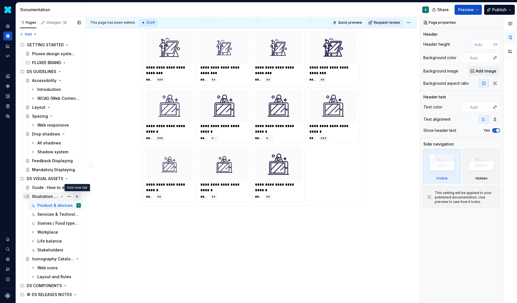
click at [76, 196] on button "Page tree" at bounding box center [77, 197] width 8 height 8
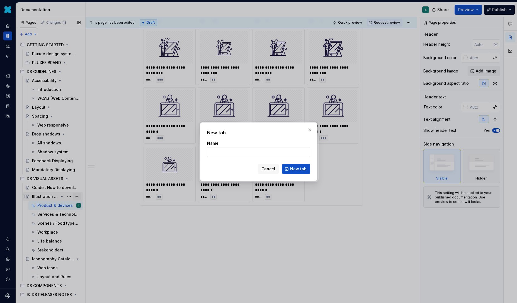
type textarea "*"
type input "Others"
click at [300, 169] on span "New tab" at bounding box center [298, 169] width 16 height 6
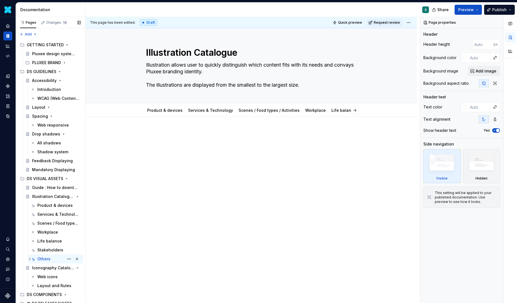
click at [48, 258] on div "Others" at bounding box center [43, 259] width 13 height 6
click at [69, 260] on button "Page tree" at bounding box center [69, 259] width 8 height 8
type textarea "*"
click at [96, 242] on div "Rename tab" at bounding box center [103, 242] width 55 height 6
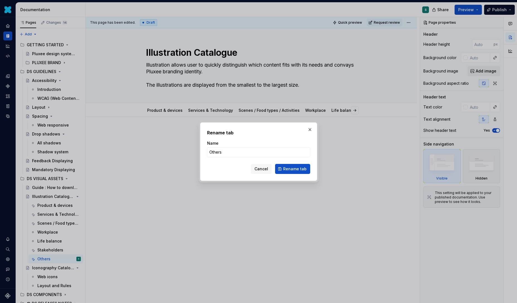
type input "Other"
click button "Rename tab" at bounding box center [292, 169] width 35 height 10
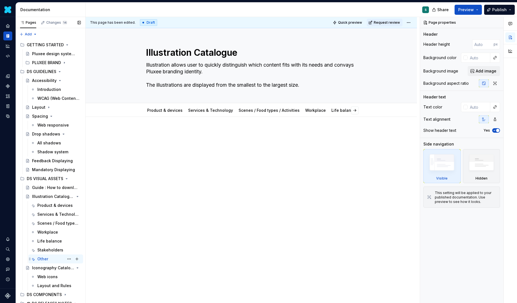
click at [47, 259] on div "Other" at bounding box center [42, 259] width 11 height 6
click at [45, 257] on div "Other" at bounding box center [42, 259] width 11 height 6
click at [35, 259] on div "Other S" at bounding box center [56, 259] width 50 height 8
click at [69, 258] on button "Page tree" at bounding box center [69, 259] width 8 height 8
click at [55, 257] on div "Pages Changes 14 Add Accessibility guide for tree Page tree. Navigate the tree …" at bounding box center [51, 161] width 70 height 289
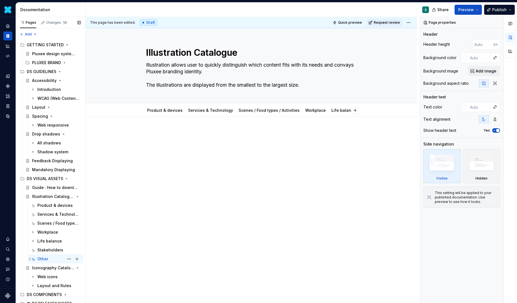
click at [50, 260] on div "Other S" at bounding box center [59, 259] width 44 height 8
click at [332, 108] on link "Other" at bounding box center [337, 110] width 11 height 5
type textarea "*"
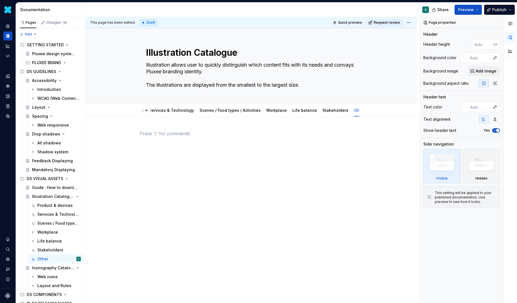
click at [192, 154] on div at bounding box center [251, 144] width 223 height 28
click at [144, 133] on p at bounding box center [251, 133] width 223 height 7
click at [126, 137] on div "This page has been edited. Draft Quick preview Request review Illustration Cata…" at bounding box center [253, 160] width 334 height 286
click at [145, 133] on p at bounding box center [251, 133] width 223 height 7
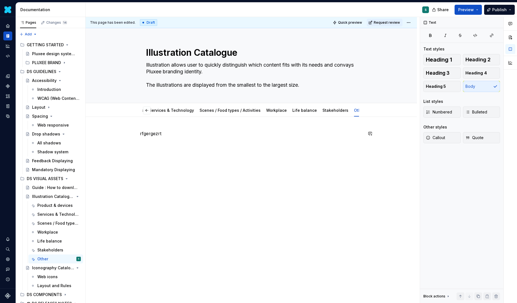
click at [158, 165] on div "This page has been edited. Draft Quick preview Request review Illustration Cata…" at bounding box center [253, 160] width 334 height 286
click at [137, 147] on div "rfgergezrt" at bounding box center [252, 183] width 332 height 132
click at [139, 142] on div "rfgergezrt" at bounding box center [252, 183] width 332 height 132
click at [136, 146] on div "This page has been edited. Draft Quick preview Request review Illustration Cata…" at bounding box center [253, 160] width 334 height 286
click at [128, 146] on div "This page has been edited. Draft Quick preview Request review Illustration Cata…" at bounding box center [253, 160] width 334 height 286
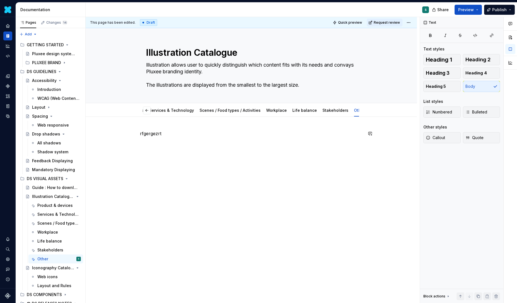
click at [127, 145] on div "rfgergezrt" at bounding box center [252, 183] width 332 height 132
click at [182, 142] on div "rfgergezrt" at bounding box center [251, 140] width 223 height 21
click at [141, 149] on div "rfgergezrt" at bounding box center [251, 140] width 223 height 21
click at [123, 144] on div "This page has been edited. Draft Quick preview Request review Illustration Cata…" at bounding box center [253, 160] width 334 height 286
click at [123, 144] on div "rfgergezrt" at bounding box center [252, 183] width 332 height 132
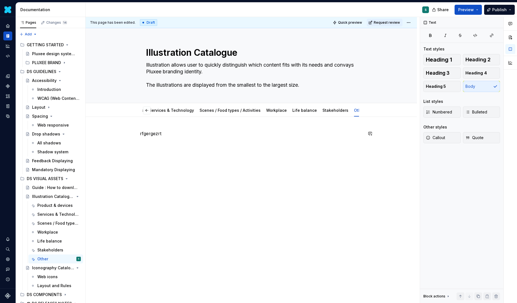
click at [151, 140] on div "rfgergezrt" at bounding box center [251, 140] width 223 height 21
click at [177, 138] on div "rfgergezrt" at bounding box center [251, 140] width 223 height 21
click at [126, 139] on div "rfgergezrt" at bounding box center [252, 183] width 332 height 132
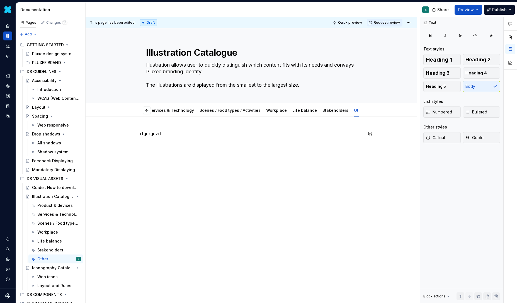
click at [135, 127] on div "rfgergezrt" at bounding box center [252, 183] width 332 height 132
click at [129, 135] on button "button" at bounding box center [128, 134] width 8 height 8
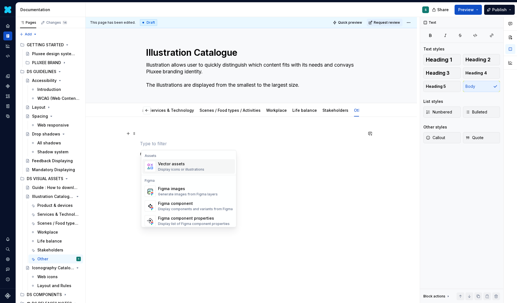
scroll to position [507, 0]
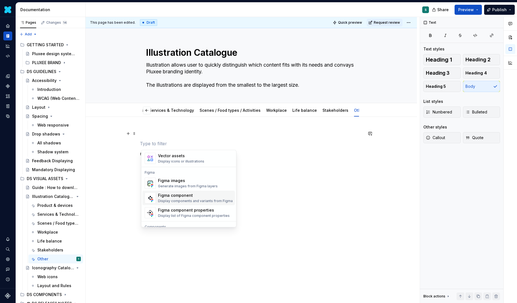
click at [169, 198] on div "Figma component" at bounding box center [195, 196] width 75 height 6
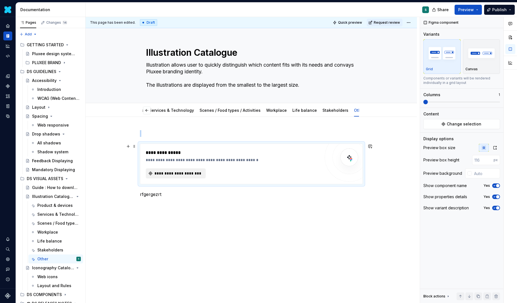
click at [188, 174] on span "**********" at bounding box center [178, 174] width 48 height 6
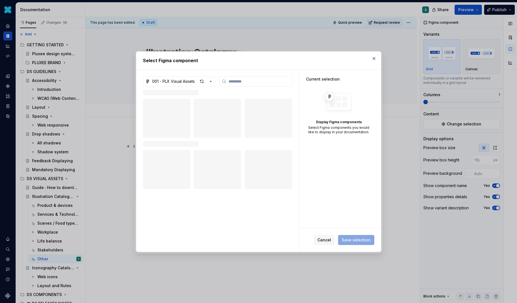
type textarea "*"
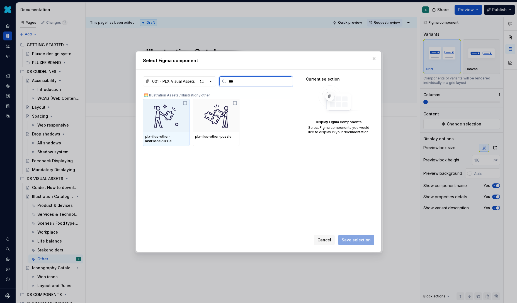
type input "****"
click at [186, 103] on icon at bounding box center [185, 103] width 4 height 4
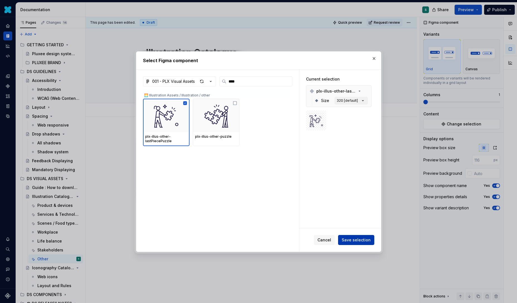
click at [354, 239] on span "Save selection" at bounding box center [356, 240] width 29 height 6
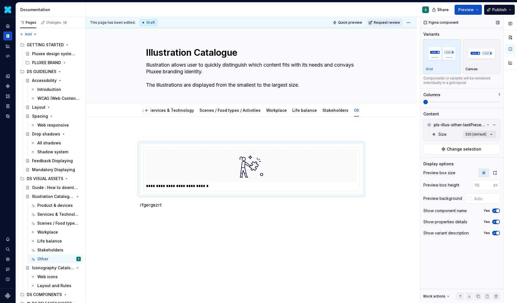
click at [493, 132] on div "Comments Open comments No comments yet Select ‘Comment’ from the block context …" at bounding box center [468, 160] width 97 height 286
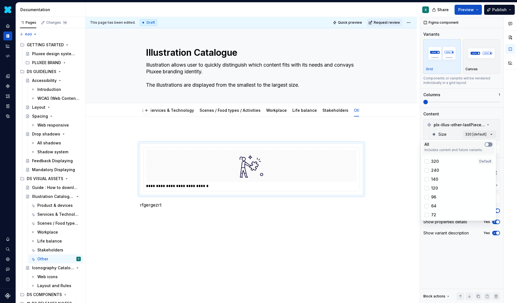
click at [488, 144] on span "button" at bounding box center [486, 144] width 3 height 3
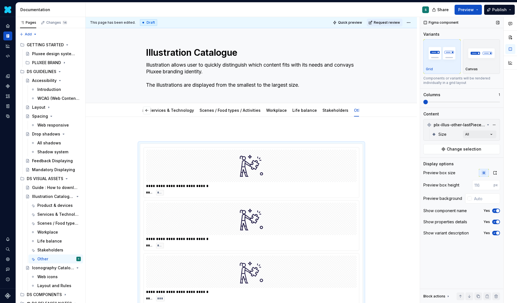
click at [497, 103] on div "Comments Open comments No comments yet Select ‘Comment’ from the block context …" at bounding box center [468, 160] width 97 height 286
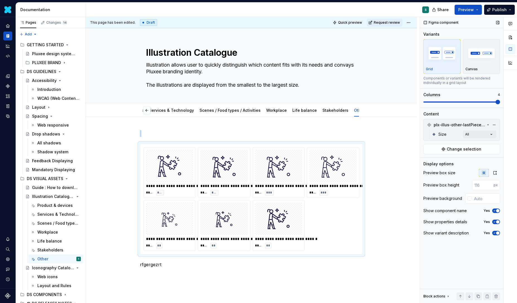
click at [497, 102] on span at bounding box center [462, 102] width 77 height 1
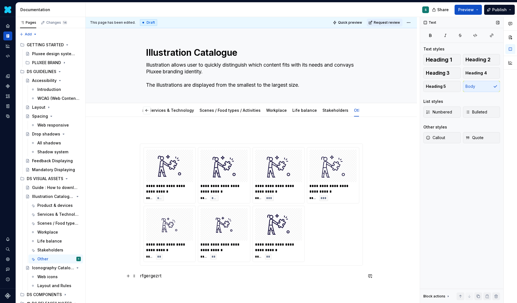
click at [161, 275] on p "rfgergezrt" at bounding box center [251, 275] width 223 height 7
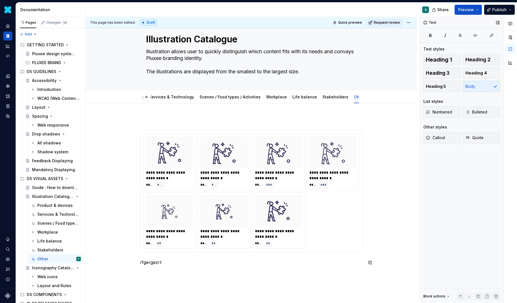
scroll to position [24, 0]
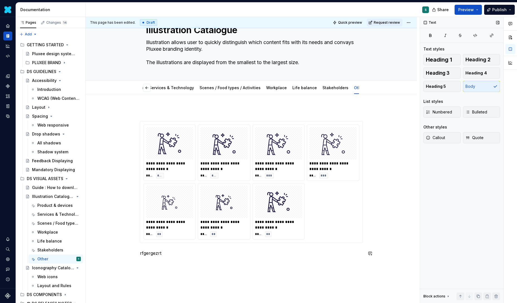
drag, startPoint x: 167, startPoint y: 276, endPoint x: 129, endPoint y: 276, distance: 38.2
click at [129, 276] on div "**********" at bounding box center [252, 224] width 332 height 260
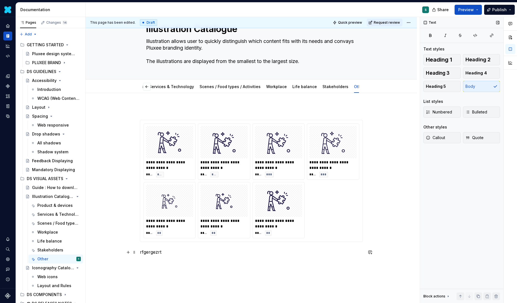
click at [147, 254] on p "rfgergezrt" at bounding box center [251, 252] width 223 height 7
click at [158, 255] on p "Last Piece puzzle" at bounding box center [251, 252] width 223 height 7
click at [194, 243] on button "button" at bounding box center [194, 242] width 8 height 8
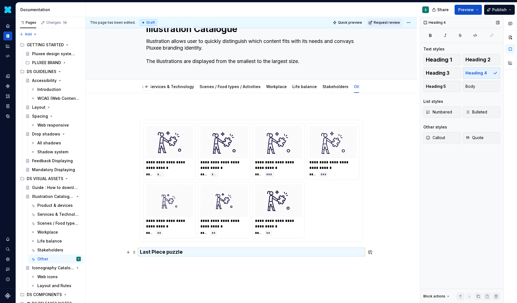
click at [186, 252] on h4 "Last Piece puzzle" at bounding box center [251, 252] width 223 height 7
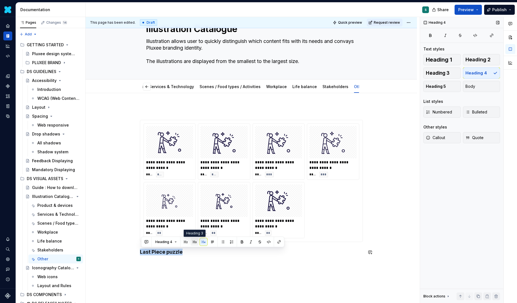
click at [194, 242] on button "button" at bounding box center [195, 242] width 8 height 8
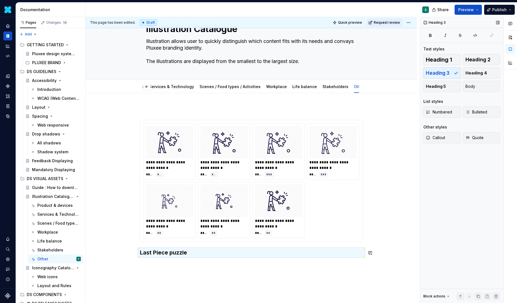
click at [172, 272] on div "**********" at bounding box center [252, 223] width 332 height 261
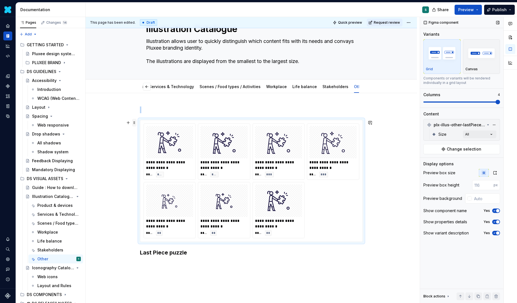
click at [136, 121] on span at bounding box center [134, 123] width 4 height 8
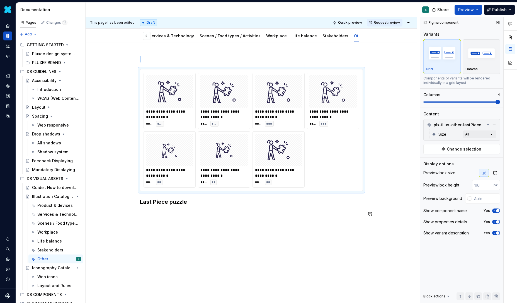
scroll to position [86, 0]
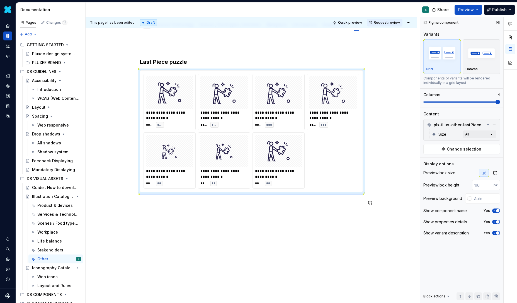
click at [144, 211] on div "**********" at bounding box center [251, 129] width 223 height 168
click at [127, 208] on div "**********" at bounding box center [252, 167] width 332 height 272
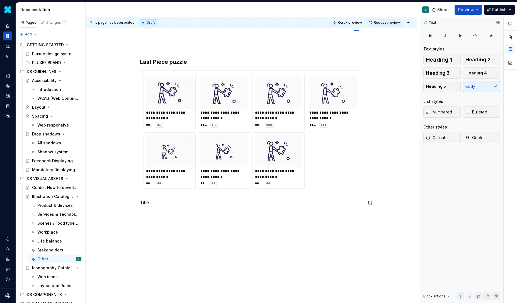
click at [151, 219] on div "**********" at bounding box center [252, 167] width 332 height 272
click at [129, 213] on button "button" at bounding box center [128, 213] width 8 height 8
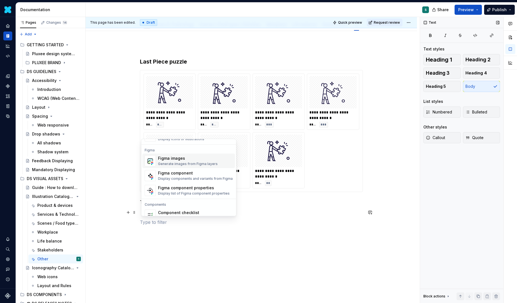
scroll to position [520, 0]
click at [173, 173] on div "Figma component" at bounding box center [195, 171] width 75 height 6
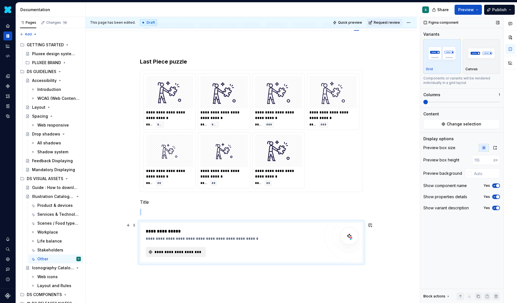
click at [187, 252] on span "**********" at bounding box center [178, 252] width 48 height 6
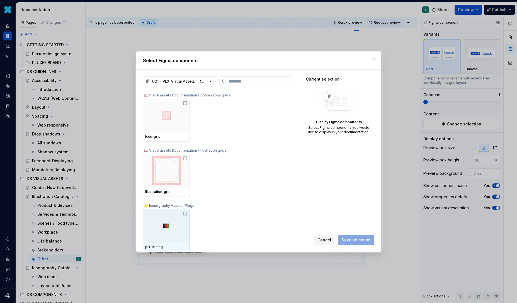
type textarea "*"
click at [238, 81] on input "search" at bounding box center [259, 82] width 66 height 6
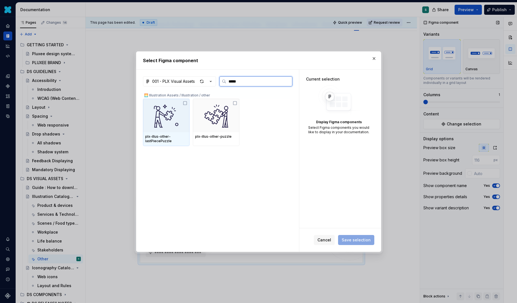
type input "******"
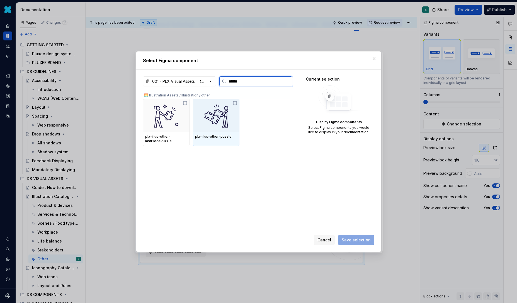
click at [237, 104] on icon at bounding box center [235, 103] width 4 height 4
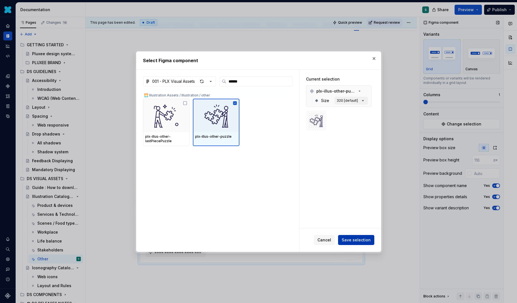
click at [357, 241] on span "Save selection" at bounding box center [356, 240] width 29 height 6
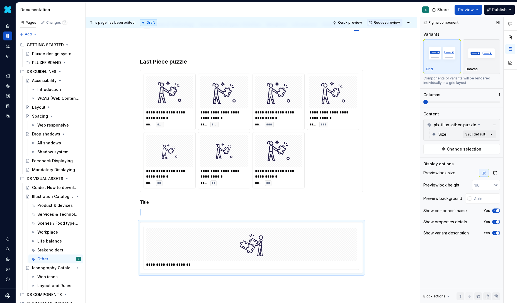
click at [496, 101] on span at bounding box center [462, 102] width 77 height 4
click at [479, 126] on icon at bounding box center [479, 125] width 4 height 4
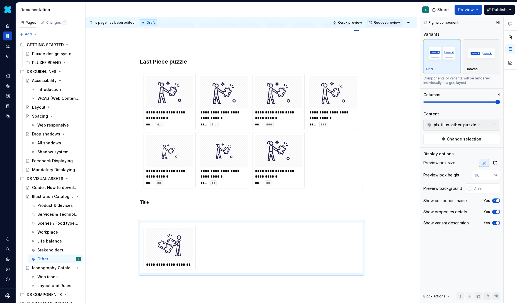
click at [479, 125] on icon at bounding box center [479, 124] width 1 height 1
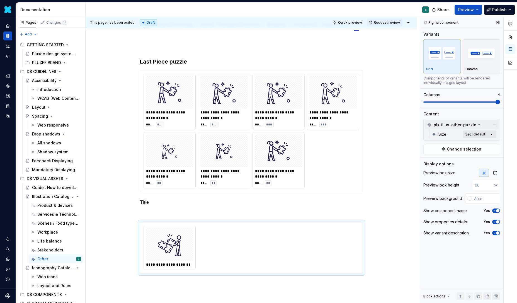
click at [492, 134] on div "Comments Open comments No comments yet Select ‘Comment’ from the block context …" at bounding box center [468, 160] width 97 height 286
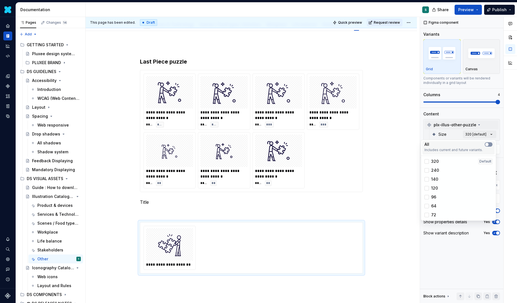
click at [489, 145] on button "button" at bounding box center [489, 144] width 8 height 4
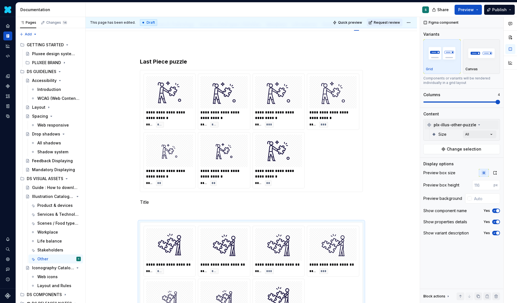
click at [147, 203] on html "[PERSON_NAME] S Design system data Documentation S Share Preview Publish Pages …" at bounding box center [258, 151] width 517 height 303
click at [137, 214] on span at bounding box center [134, 213] width 4 height 8
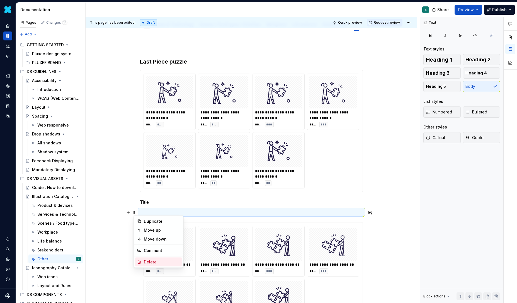
click at [144, 262] on div "Delete" at bounding box center [162, 262] width 36 height 6
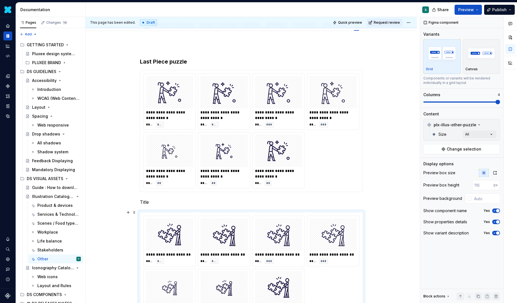
scroll to position [106, 0]
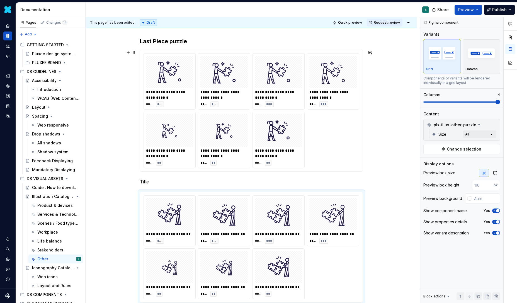
click at [373, 166] on div "**********" at bounding box center [252, 206] width 332 height 390
click at [371, 166] on div "**********" at bounding box center [252, 206] width 332 height 390
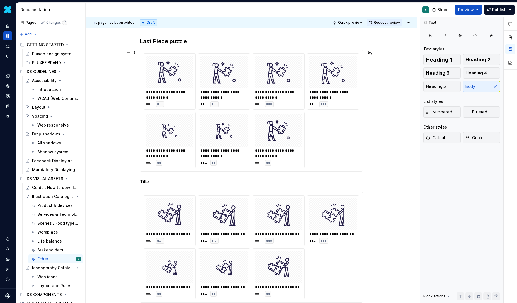
click at [368, 166] on div "**********" at bounding box center [252, 206] width 332 height 390
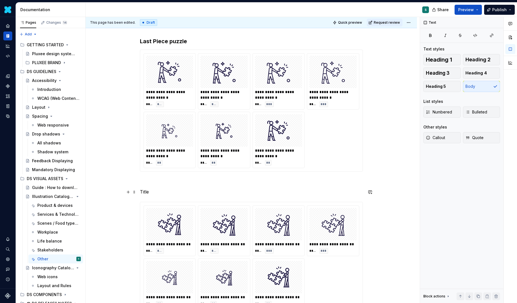
click at [151, 193] on p "Title" at bounding box center [251, 192] width 223 height 7
drag, startPoint x: 151, startPoint y: 193, endPoint x: 129, endPoint y: 193, distance: 22.0
click at [140, 193] on div "**********" at bounding box center [251, 172] width 223 height 296
click at [185, 181] on button "button" at bounding box center [185, 182] width 8 height 8
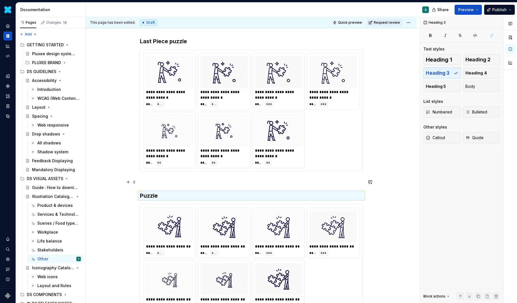
click at [122, 184] on div "**********" at bounding box center [252, 212] width 332 height 402
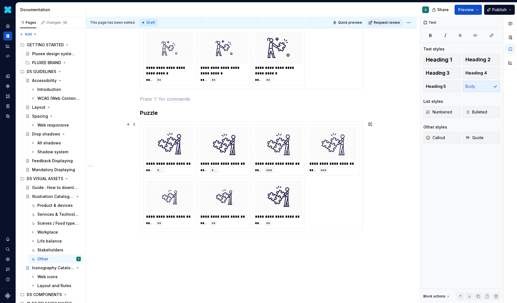
scroll to position [211, 0]
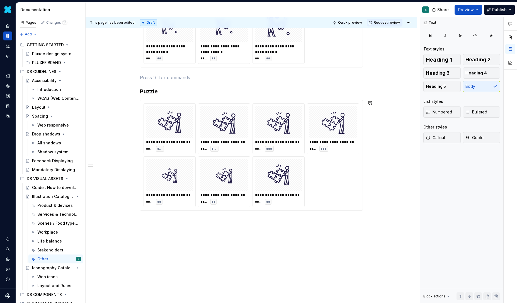
click at [143, 226] on div "**********" at bounding box center [253, 160] width 334 height 286
click at [139, 226] on div "**********" at bounding box center [252, 107] width 332 height 402
click at [131, 223] on button "button" at bounding box center [128, 222] width 8 height 8
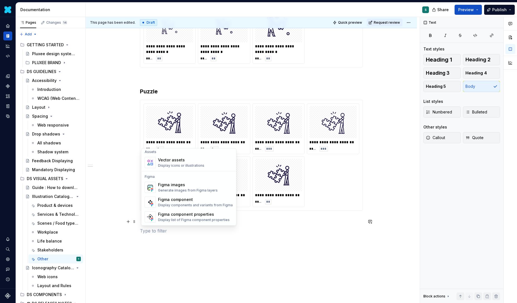
scroll to position [503, 0]
click at [179, 197] on div "Figma component" at bounding box center [195, 198] width 75 height 6
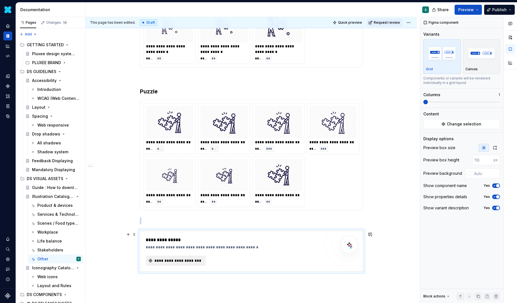
click at [172, 260] on span "**********" at bounding box center [178, 261] width 48 height 6
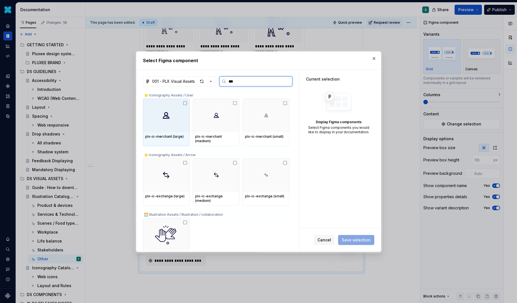
type input "****"
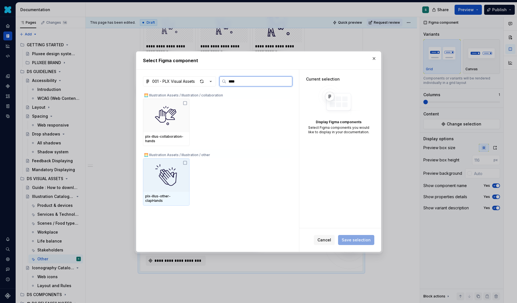
click at [187, 165] on icon at bounding box center [185, 163] width 4 height 4
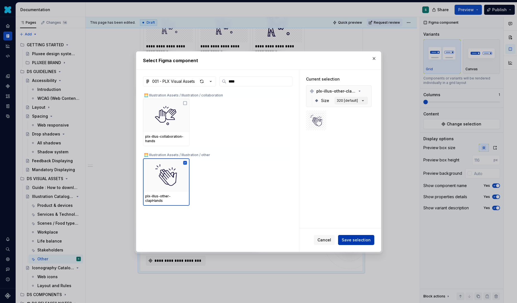
click at [358, 238] on span "Save selection" at bounding box center [356, 240] width 29 height 6
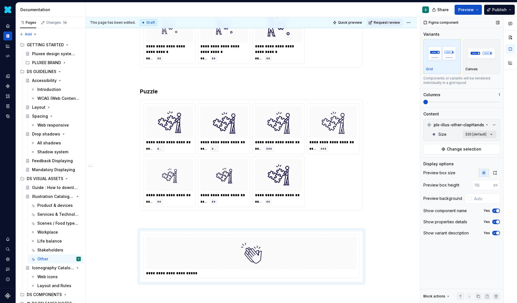
click at [492, 134] on div "Comments Open comments No comments yet Select ‘Comment’ from the block context …" at bounding box center [468, 160] width 97 height 286
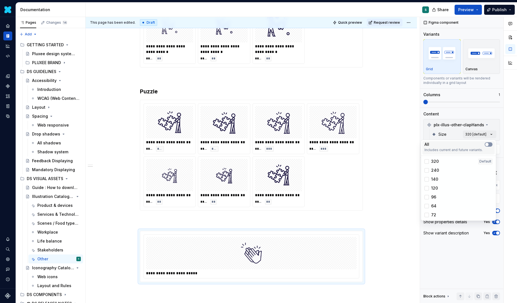
click at [489, 144] on icon "button" at bounding box center [487, 144] width 4 height 3
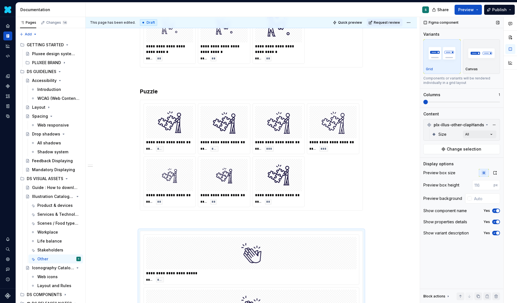
click at [495, 103] on div "Comments Open comments No comments yet Select ‘Comment’ from the block context …" at bounding box center [468, 160] width 97 height 286
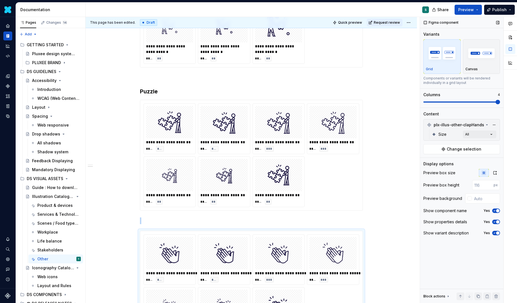
click at [497, 101] on span at bounding box center [462, 102] width 77 height 4
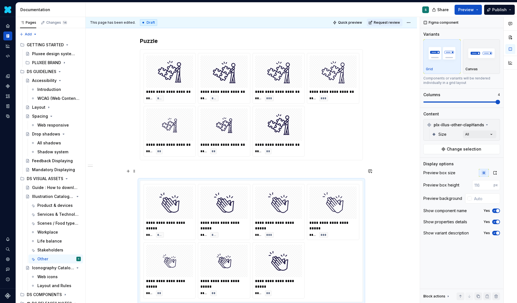
click at [142, 171] on p at bounding box center [251, 170] width 223 height 7
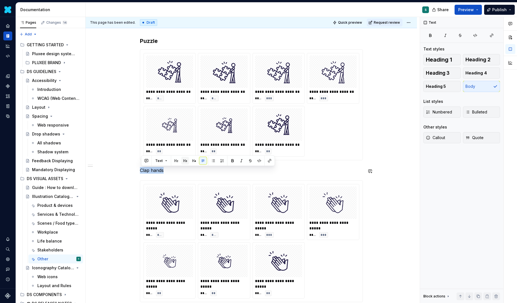
click at [186, 161] on button "button" at bounding box center [185, 161] width 8 height 8
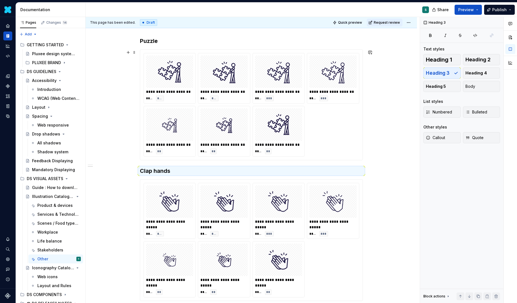
click at [140, 160] on div "**********" at bounding box center [251, 104] width 223 height 111
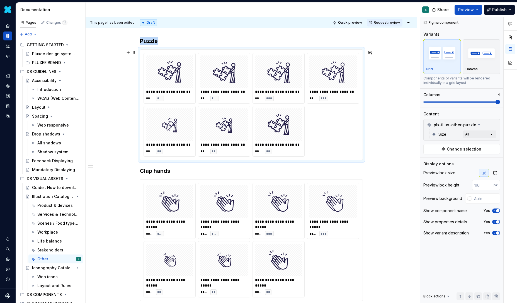
click at [378, 158] on div "**********" at bounding box center [252, 127] width 332 height 543
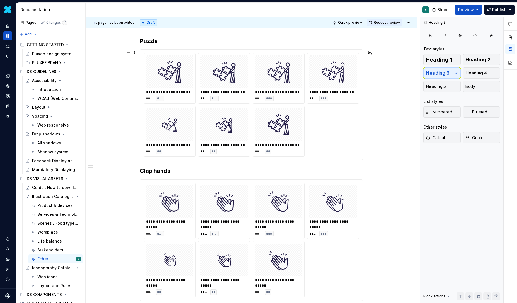
click at [369, 158] on div "**********" at bounding box center [253, 160] width 334 height 286
click at [369, 158] on div "**********" at bounding box center [252, 127] width 332 height 543
click at [141, 172] on div "**********" at bounding box center [252, 127] width 332 height 543
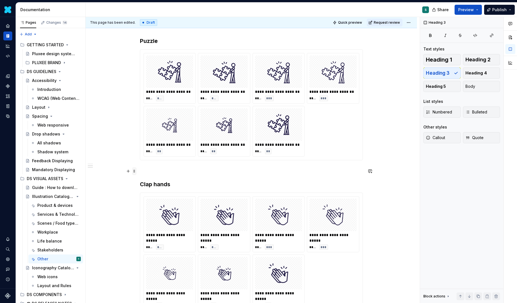
click at [137, 169] on span at bounding box center [134, 171] width 4 height 8
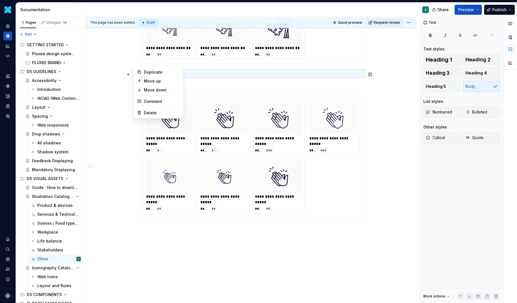
scroll to position [371, 0]
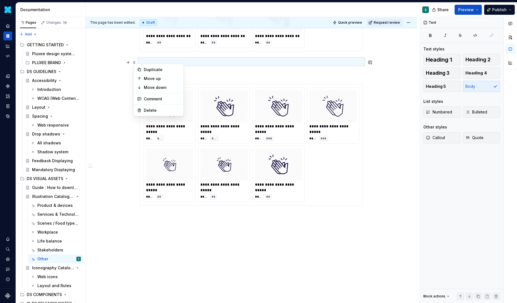
click at [152, 221] on div "**********" at bounding box center [252, 25] width 332 height 556
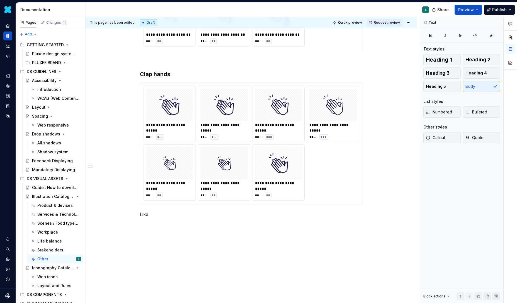
click at [147, 226] on div "**********" at bounding box center [252, 31] width 332 height 570
click at [130, 226] on button "button" at bounding box center [128, 226] width 8 height 8
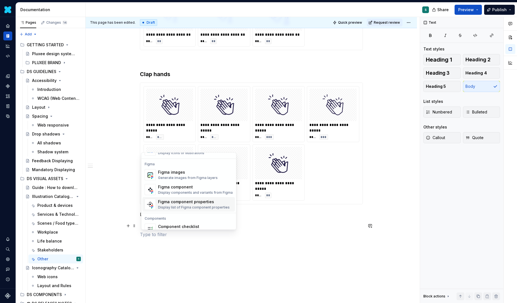
scroll to position [522, 0]
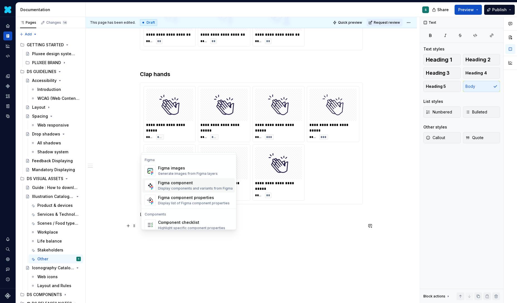
click at [180, 183] on div "Figma component" at bounding box center [195, 183] width 75 height 6
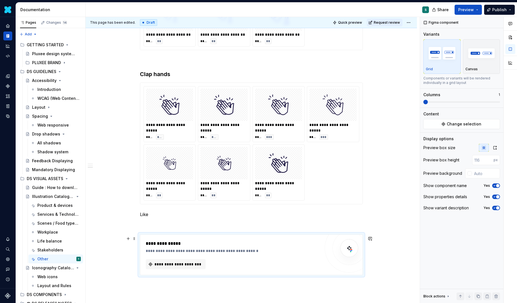
click at [170, 258] on div "**********" at bounding box center [233, 254] width 175 height 29
click at [168, 264] on span "**********" at bounding box center [178, 265] width 48 height 6
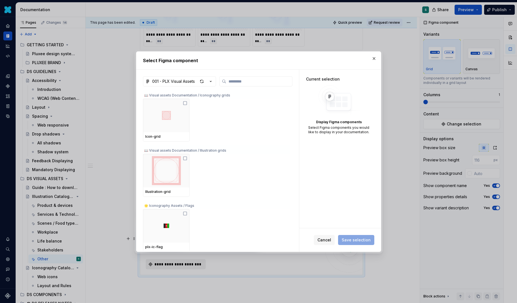
type textarea "*"
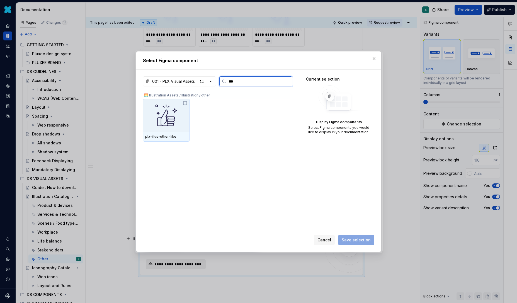
type input "****"
click at [186, 103] on icon at bounding box center [185, 103] width 4 height 4
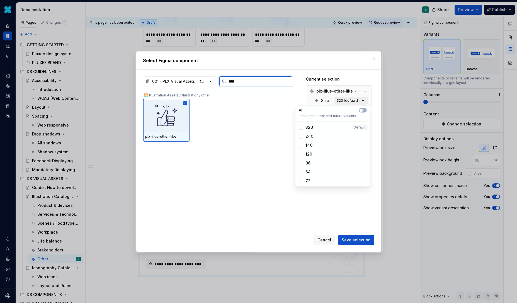
click at [366, 99] on icon "button" at bounding box center [363, 101] width 6 height 6
click at [366, 110] on button "button" at bounding box center [363, 110] width 8 height 4
click at [356, 211] on div "Current selection plx-illus-other-like Size All" at bounding box center [340, 149] width 82 height 158
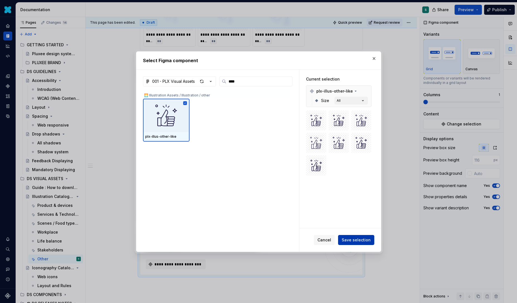
click at [355, 238] on span "Save selection" at bounding box center [356, 240] width 29 height 6
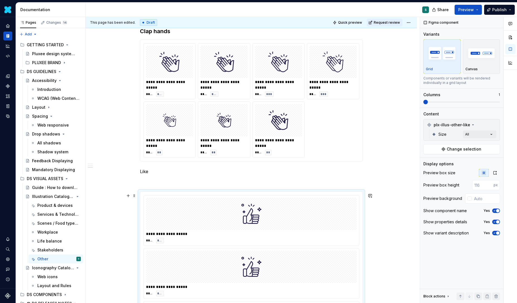
scroll to position [424, 0]
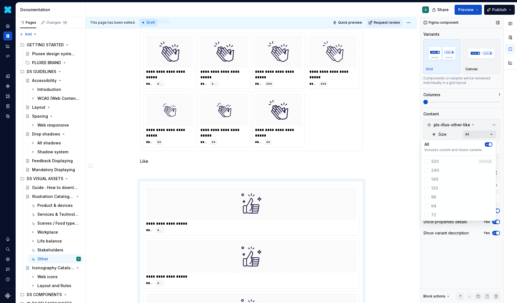
click at [494, 136] on div "Comments Open comments No comments yet Select ‘Comment’ from the block context …" at bounding box center [468, 160] width 97 height 286
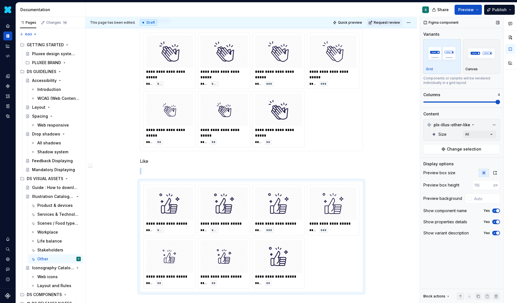
click at [496, 101] on span at bounding box center [462, 102] width 77 height 4
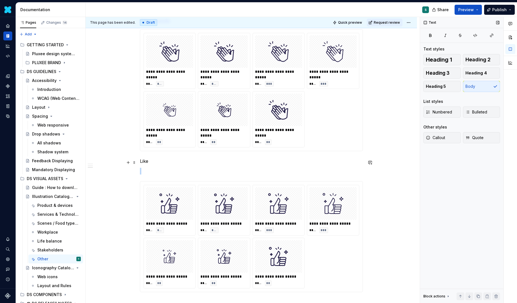
click at [146, 163] on p "Like" at bounding box center [251, 161] width 223 height 7
click at [146, 173] on p at bounding box center [251, 171] width 223 height 7
click at [138, 173] on div "**********" at bounding box center [252, 40] width 332 height 697
click at [132, 173] on button "button" at bounding box center [128, 173] width 8 height 8
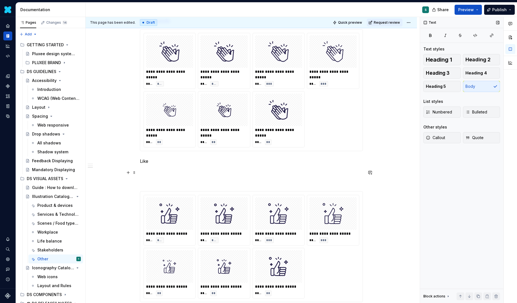
click at [139, 174] on div "**********" at bounding box center [252, 45] width 332 height 707
click at [136, 173] on span at bounding box center [134, 173] width 4 height 8
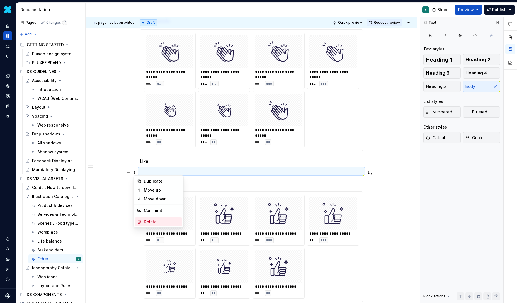
click at [147, 220] on div "Delete" at bounding box center [162, 222] width 36 height 6
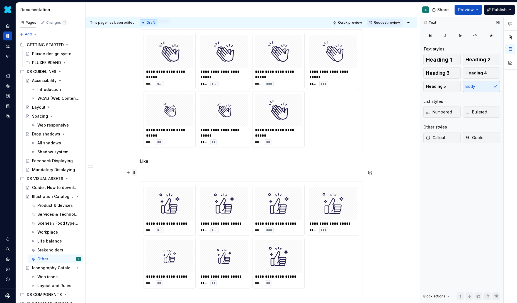
click at [136, 173] on span at bounding box center [134, 173] width 4 height 8
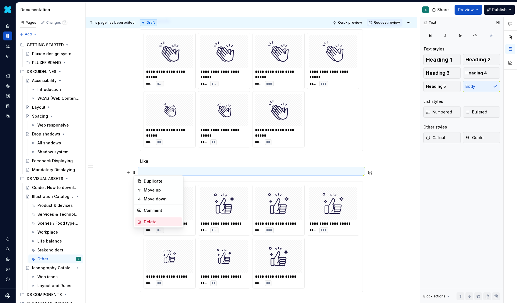
click at [140, 223] on icon at bounding box center [139, 222] width 4 height 4
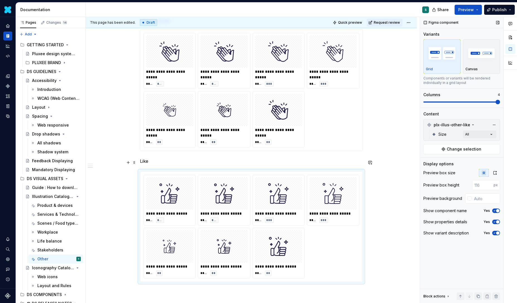
click at [147, 163] on p "Like" at bounding box center [251, 161] width 223 height 7
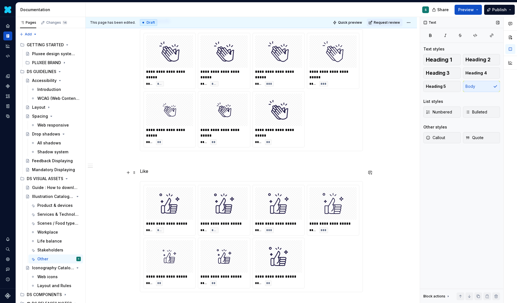
click at [151, 171] on p "Like" at bounding box center [251, 171] width 223 height 7
click at [187, 161] on button "button" at bounding box center [185, 162] width 8 height 8
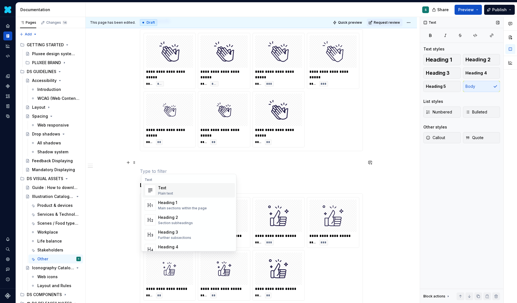
scroll to position [430, 0]
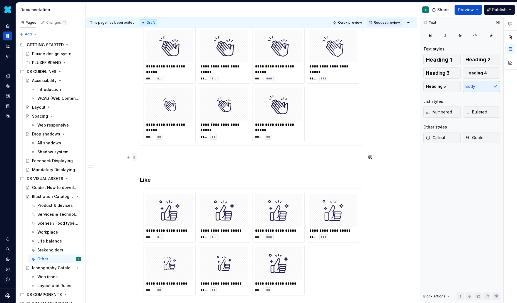
click at [135, 159] on span at bounding box center [134, 157] width 4 height 8
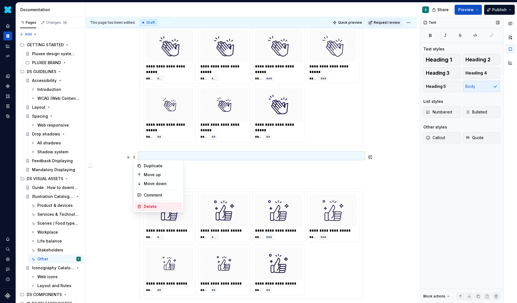
click at [146, 204] on div "Delete" at bounding box center [162, 207] width 36 height 6
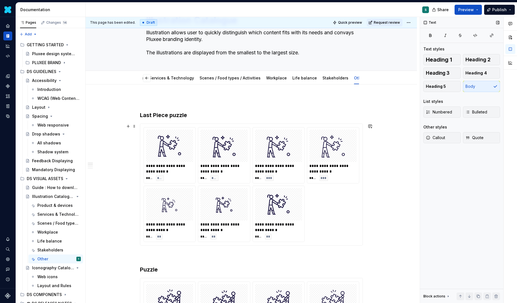
scroll to position [3, 0]
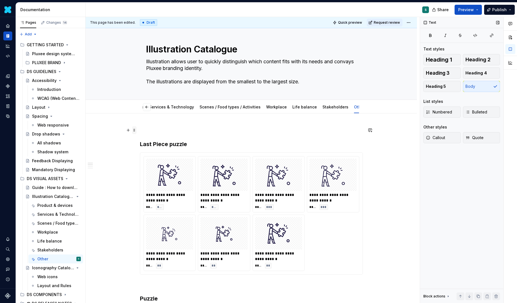
click at [136, 130] on span at bounding box center [134, 130] width 4 height 8
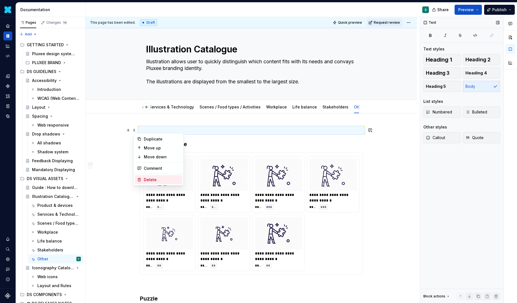
click at [143, 177] on div "Delete" at bounding box center [158, 179] width 47 height 9
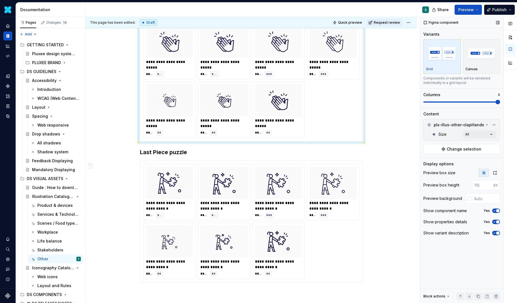
scroll to position [130, 0]
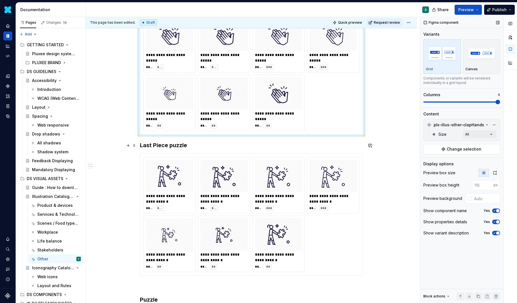
click at [141, 147] on h3 "Last Piece puzzle" at bounding box center [251, 145] width 223 height 8
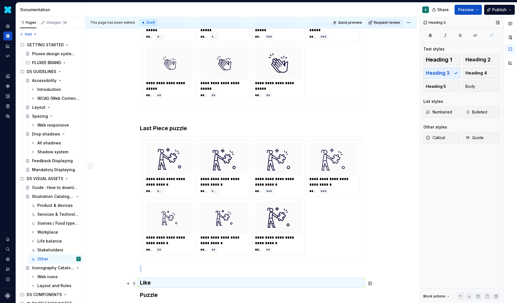
scroll to position [161, 0]
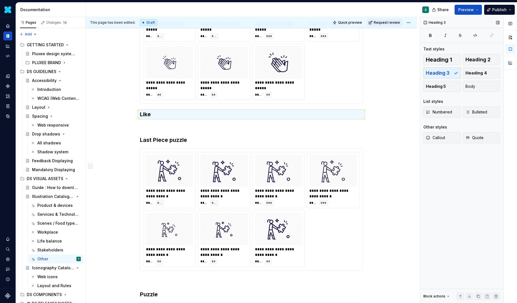
click at [372, 95] on div "**********" at bounding box center [252, 304] width 332 height 696
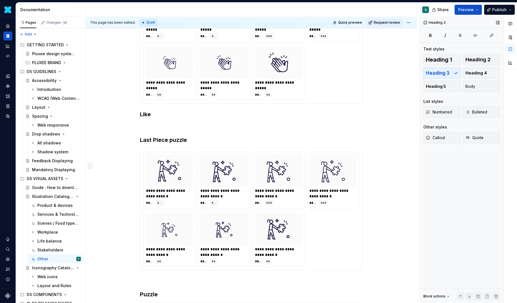
click at [371, 101] on div "**********" at bounding box center [252, 304] width 332 height 696
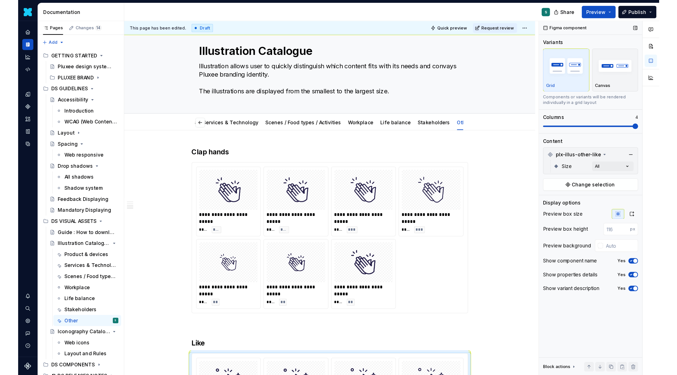
scroll to position [0, 0]
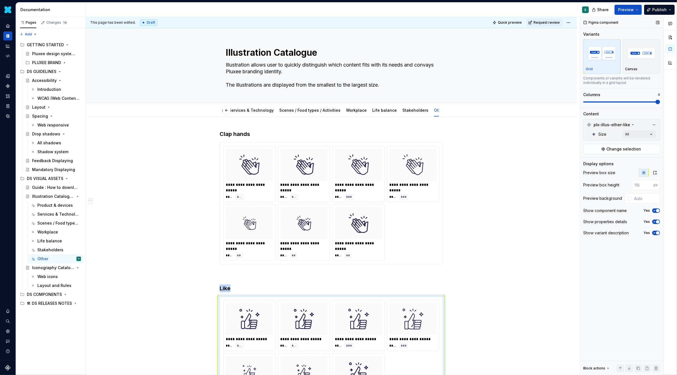
type textarea "*"
